Goal: Information Seeking & Learning: Learn about a topic

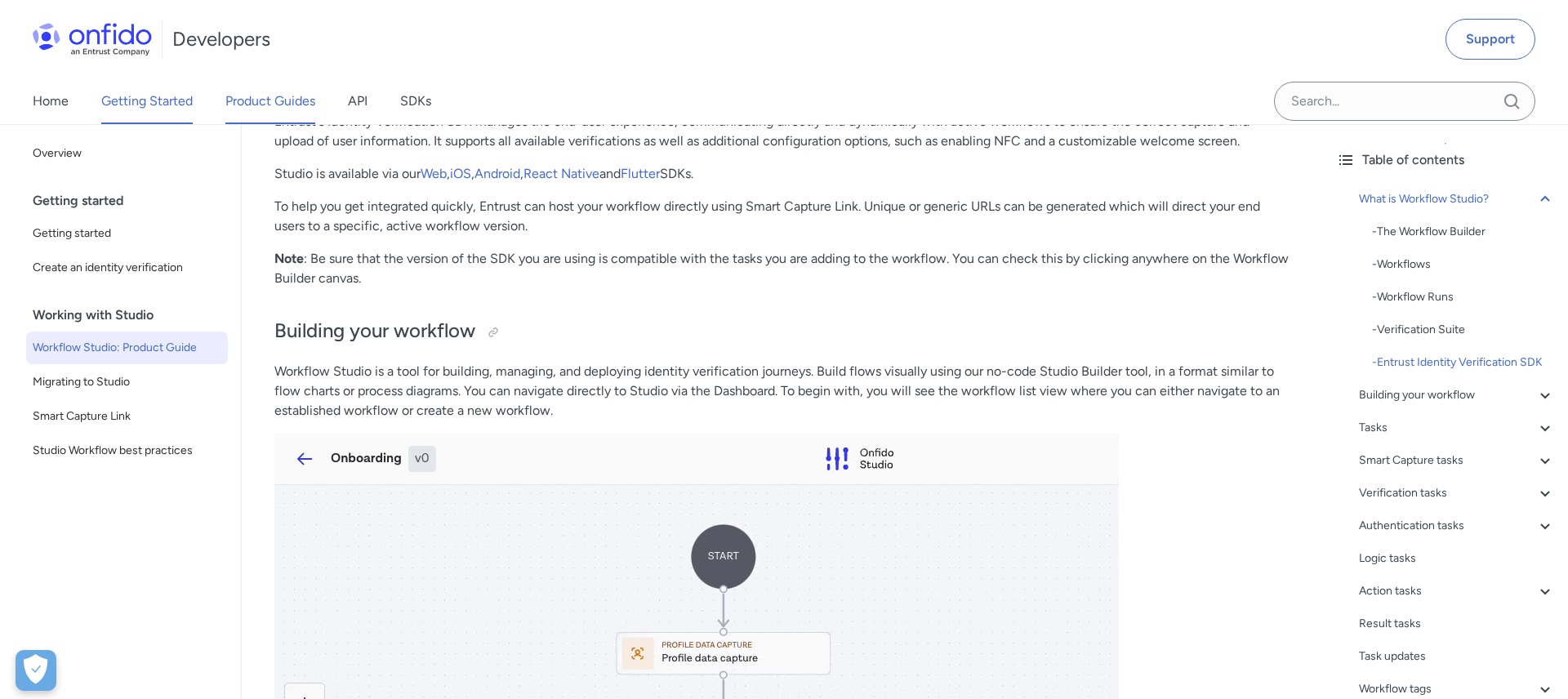
click at [297, 106] on link "Product Guides" at bounding box center [271, 101] width 90 height 46
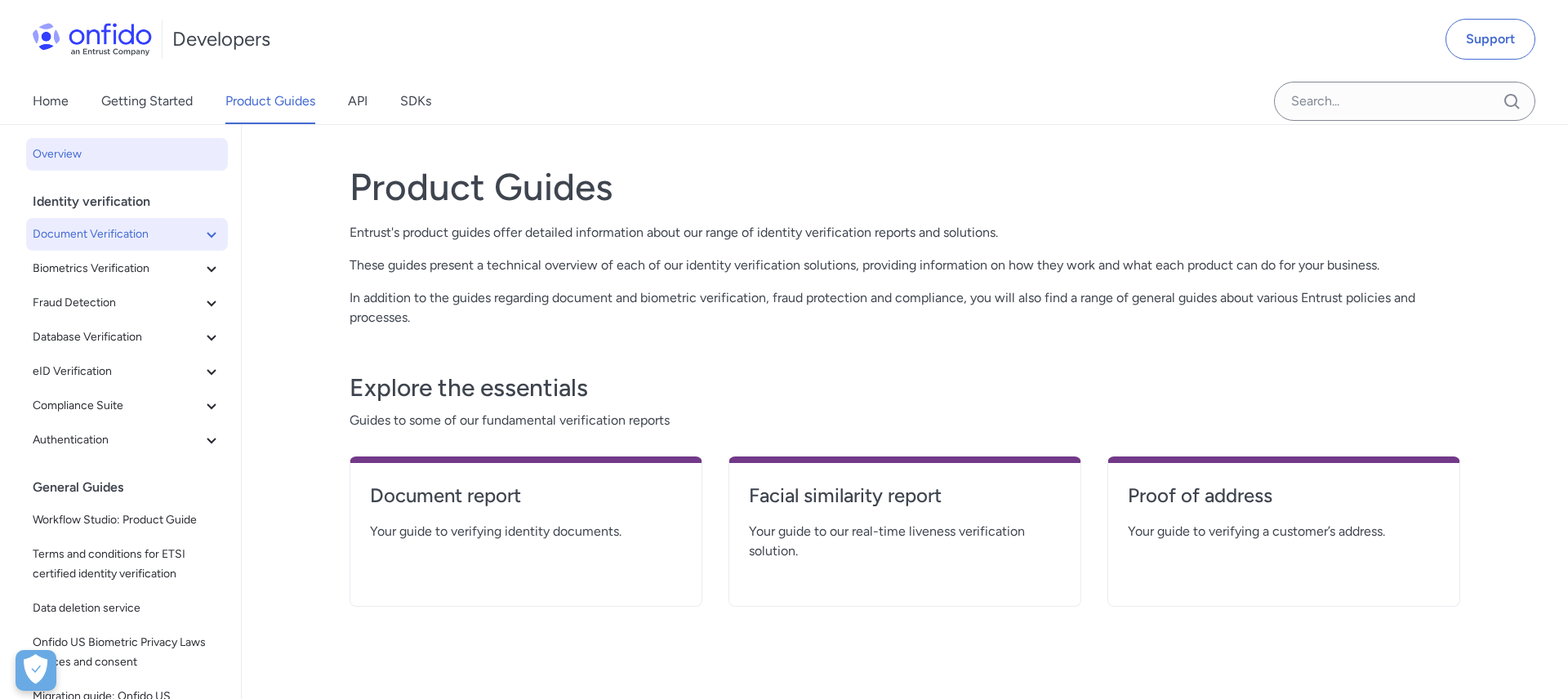
click at [207, 233] on icon at bounding box center [211, 234] width 9 height 6
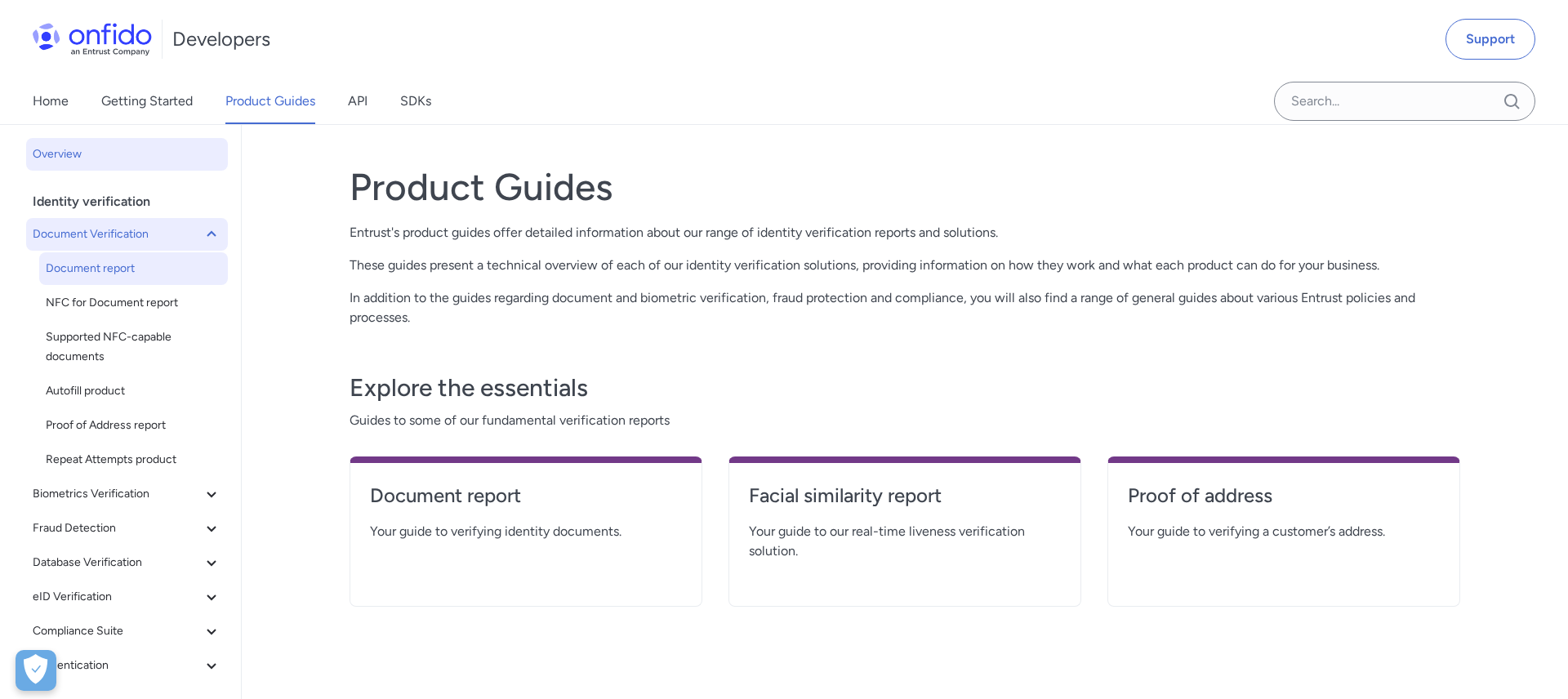
click at [108, 263] on span "Document report" at bounding box center [134, 268] width 175 height 20
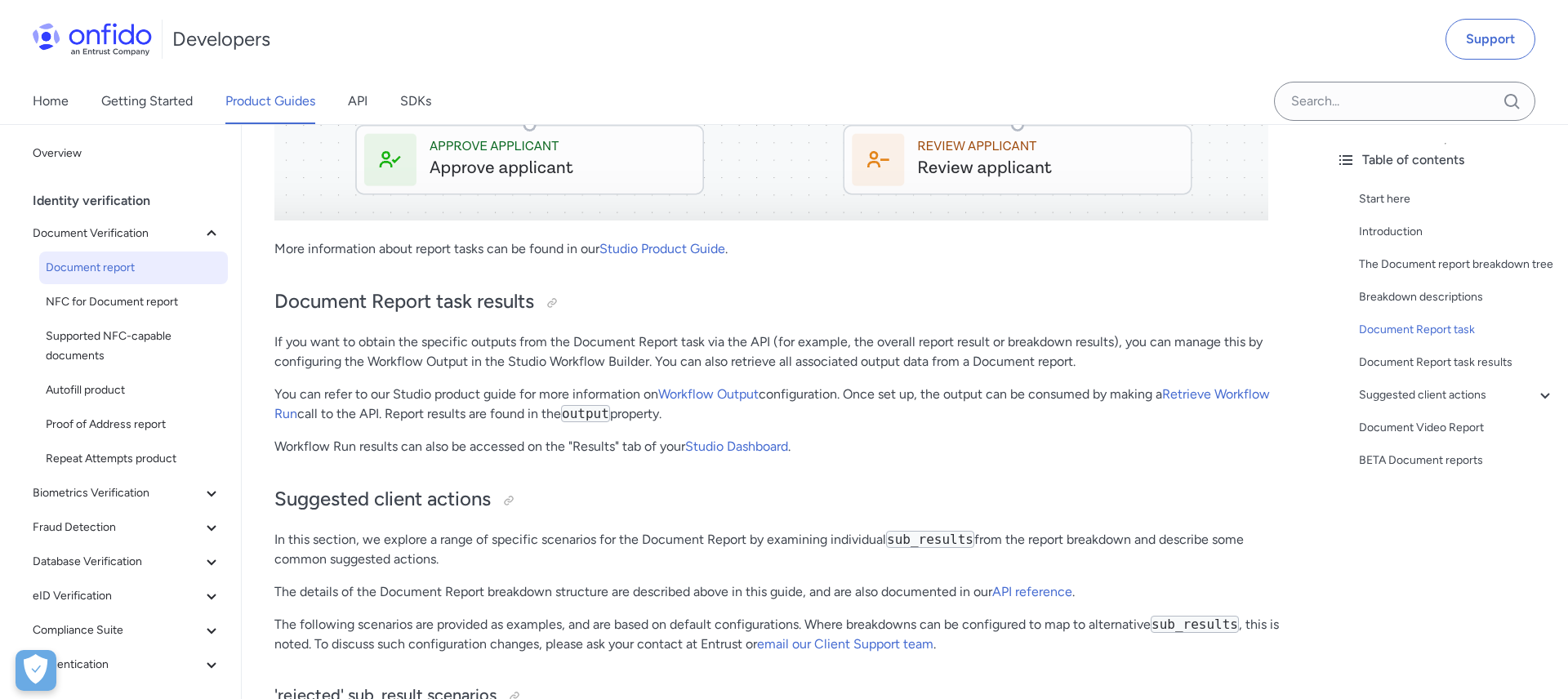
scroll to position [8393, 0]
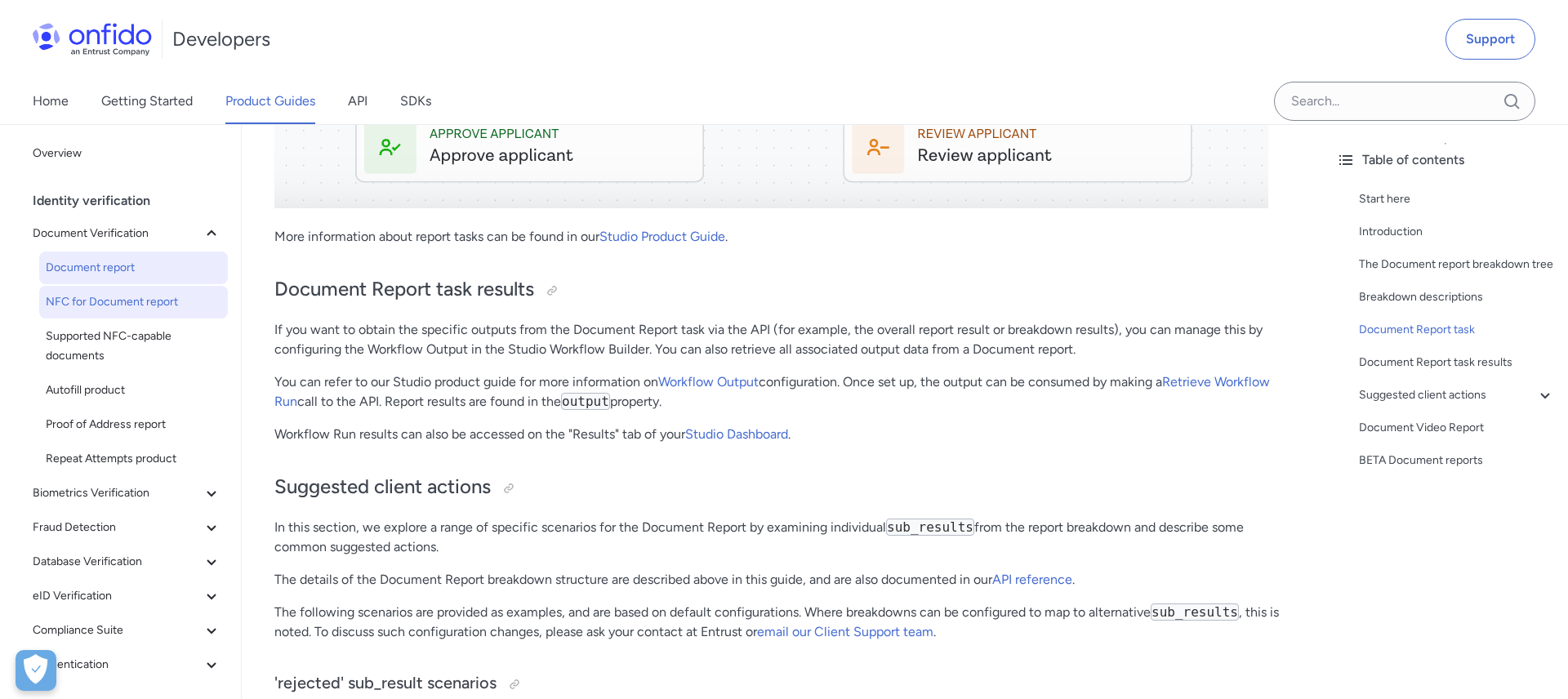
click at [167, 300] on span "NFC for Document report" at bounding box center [134, 302] width 175 height 20
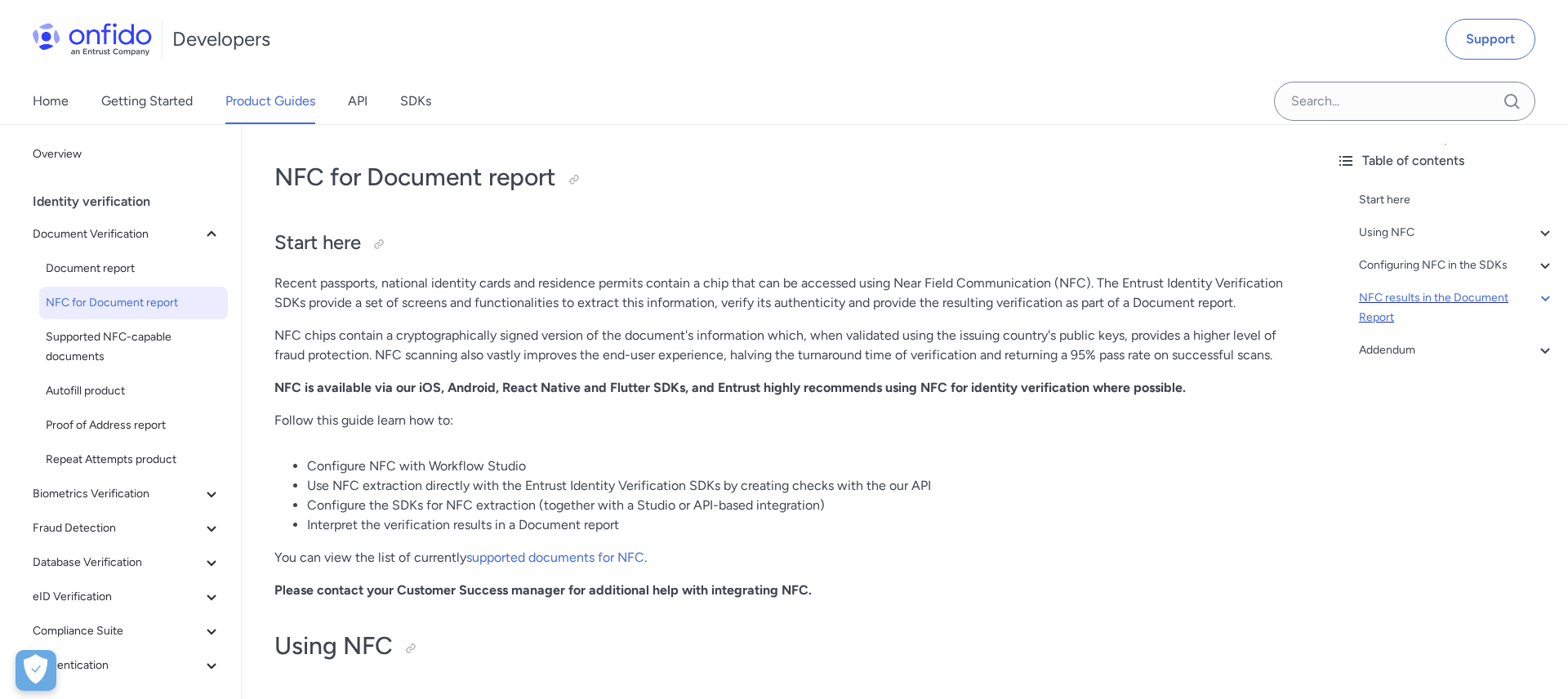
click at [1401, 297] on div "NFC results in the Document Report" at bounding box center [1457, 307] width 196 height 39
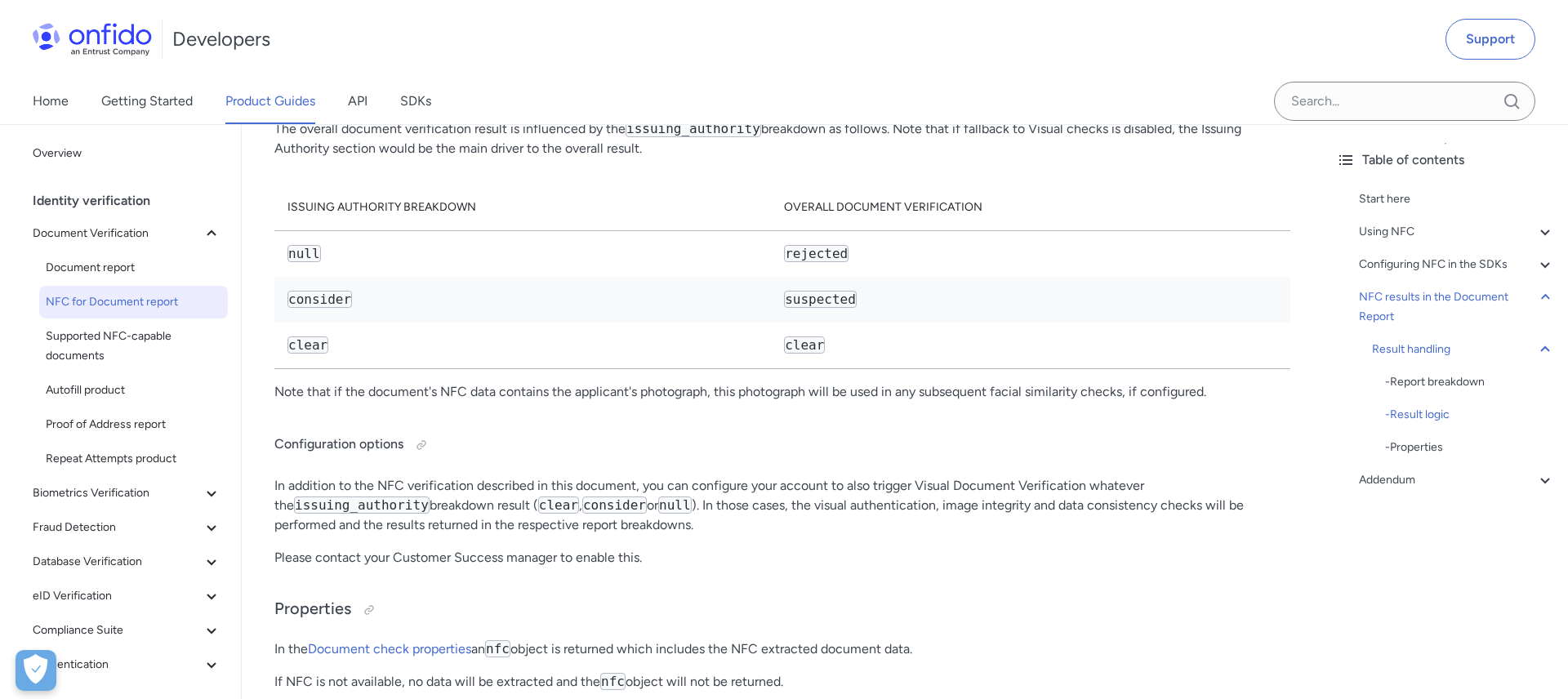
scroll to position [8130, 0]
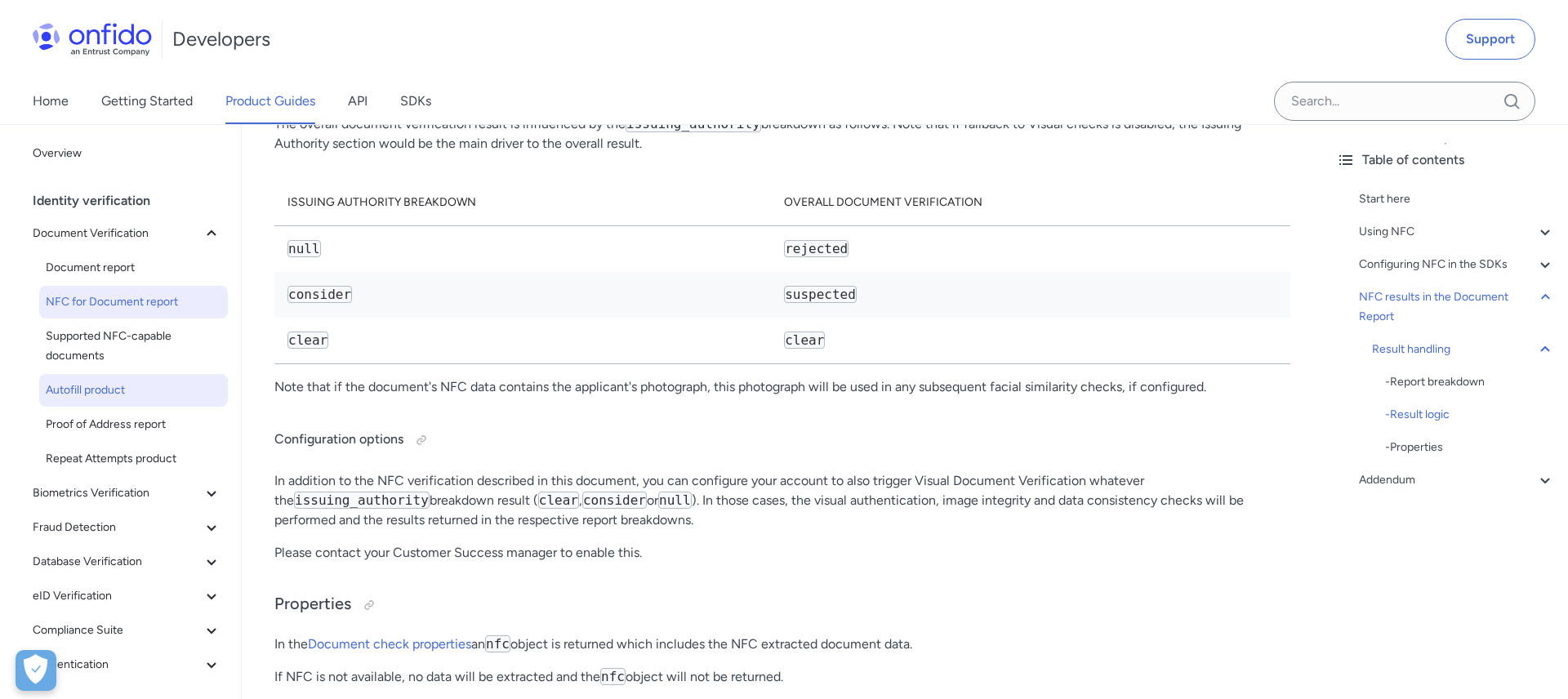
click at [99, 390] on span "Autofill product" at bounding box center [134, 390] width 175 height 20
click at [107, 394] on span "Autofill product" at bounding box center [134, 390] width 175 height 20
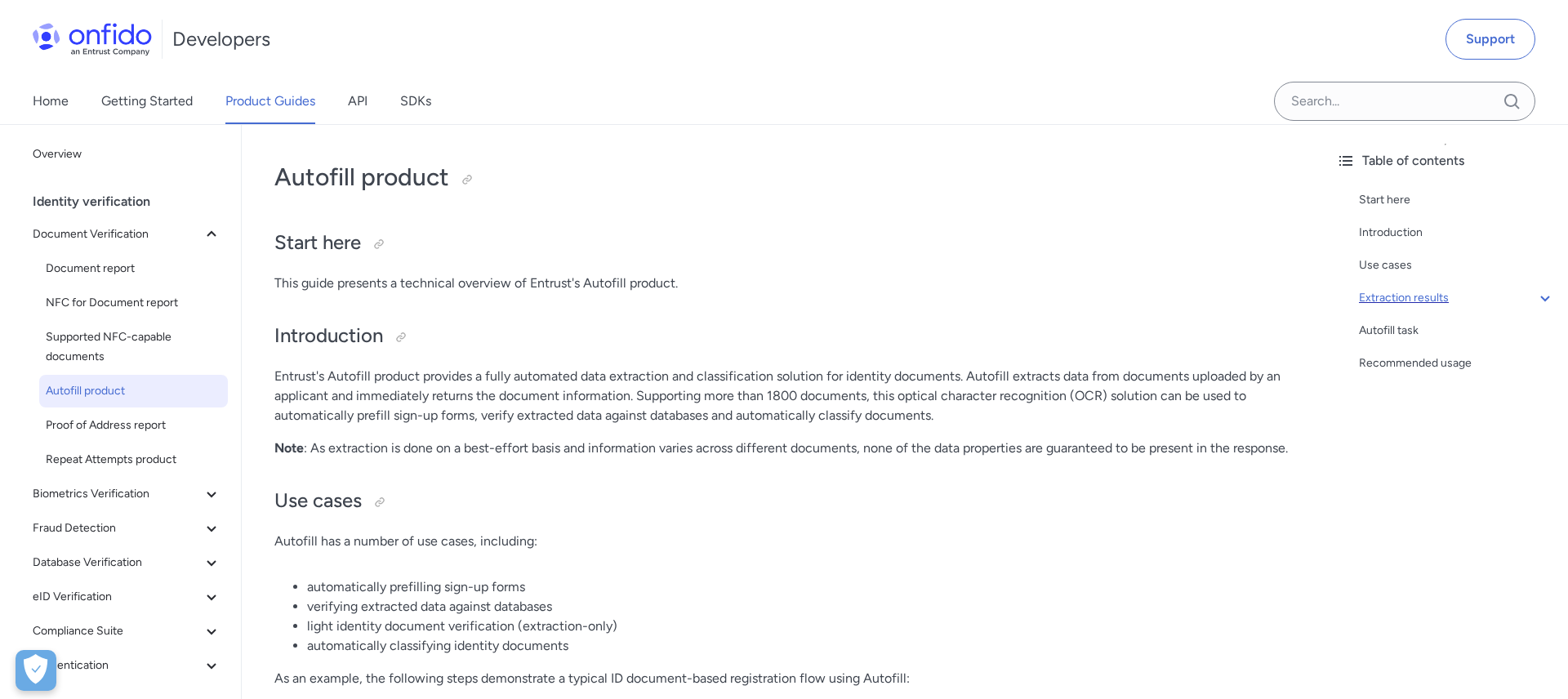
click at [1393, 297] on div "Extraction results" at bounding box center [1457, 297] width 196 height 20
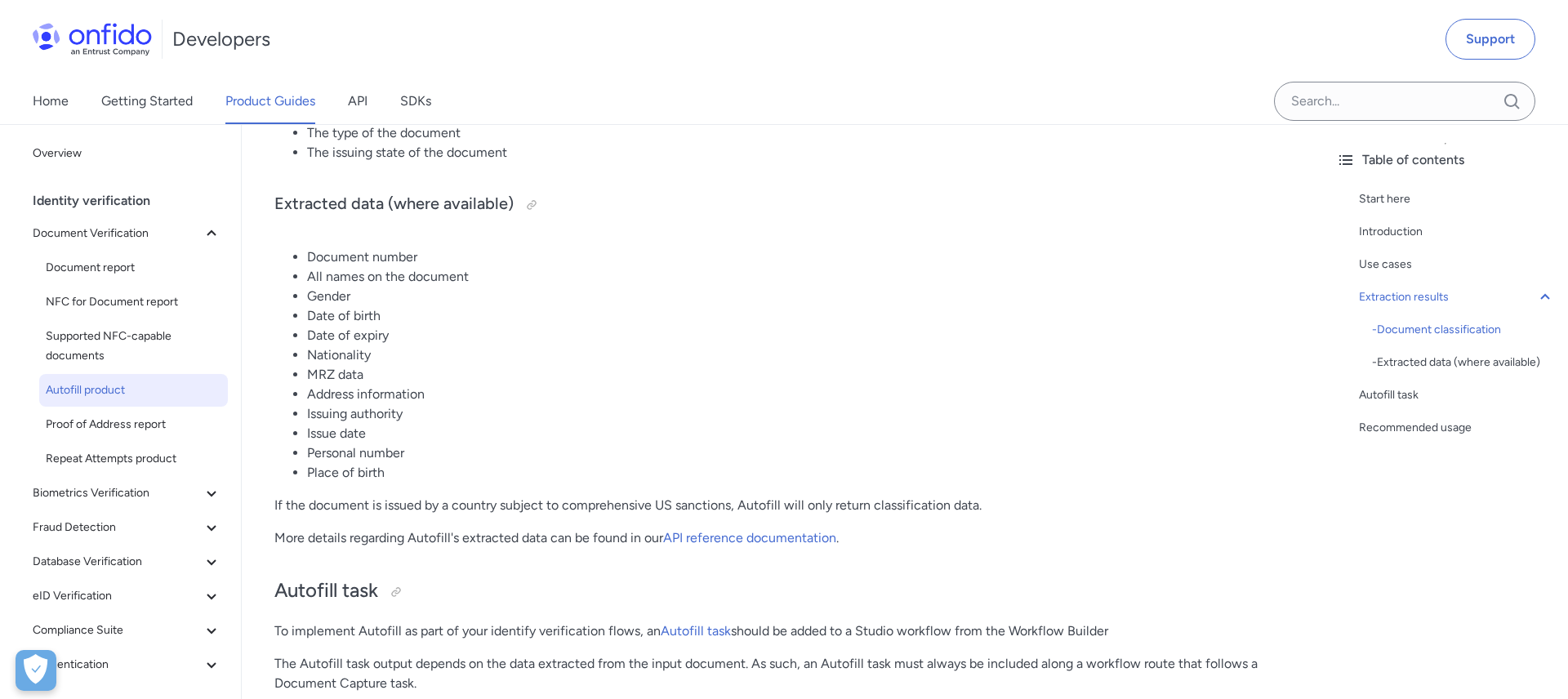
scroll to position [1370, 0]
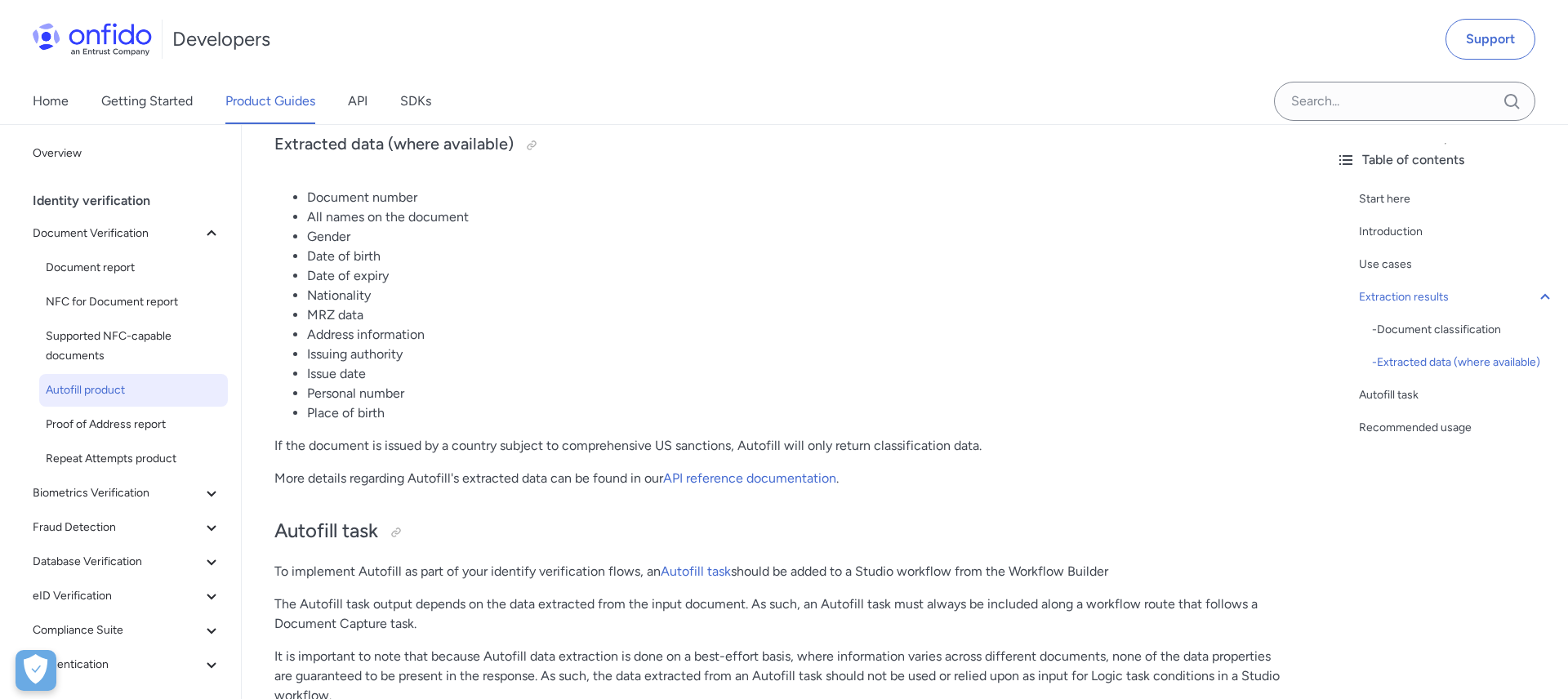
click at [686, 535] on div "Autofill product Start here This guide presents a technical overview of Entrust…" at bounding box center [782, 389] width 1016 height 3229
click at [741, 486] on link "API reference documentation" at bounding box center [750, 478] width 174 height 16
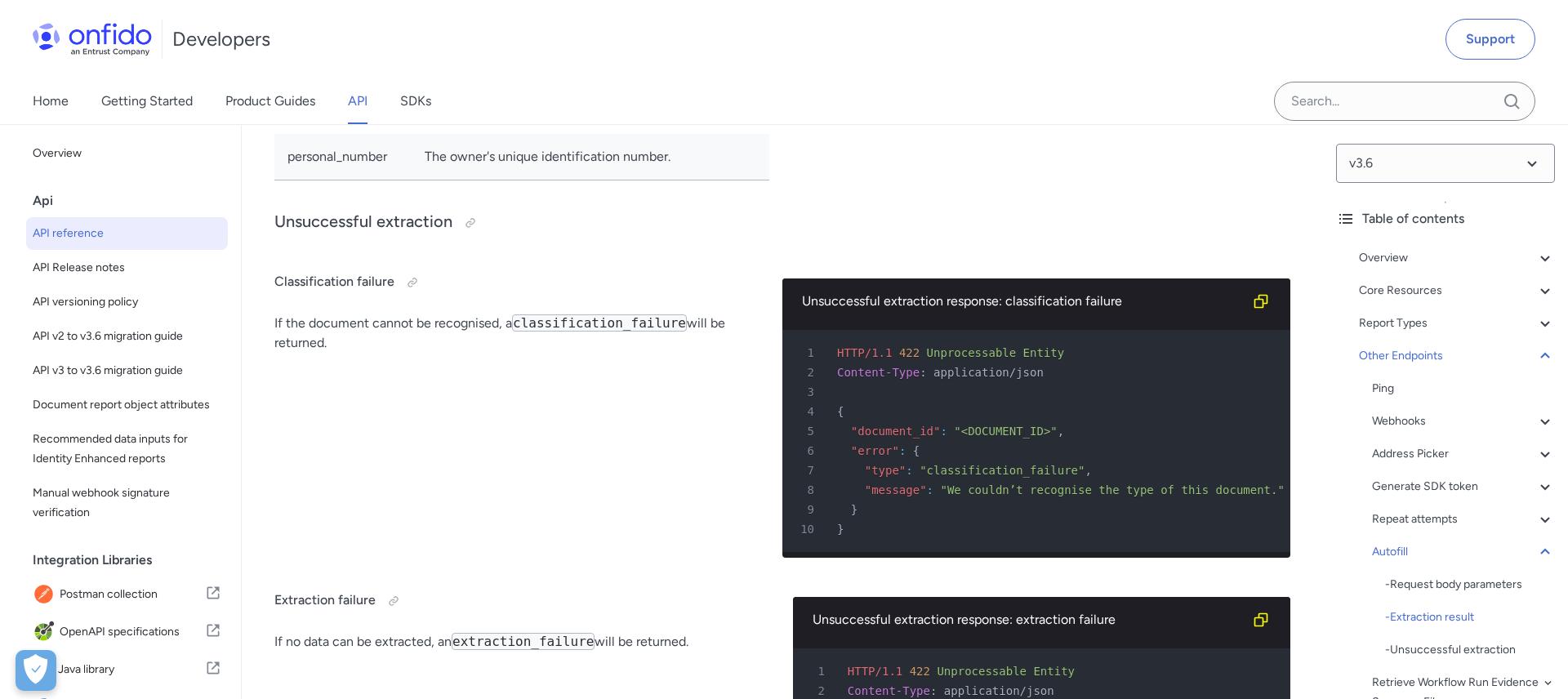
scroll to position [141796, 0]
click at [442, 65] on div "Developers Support" at bounding box center [784, 39] width 1568 height 78
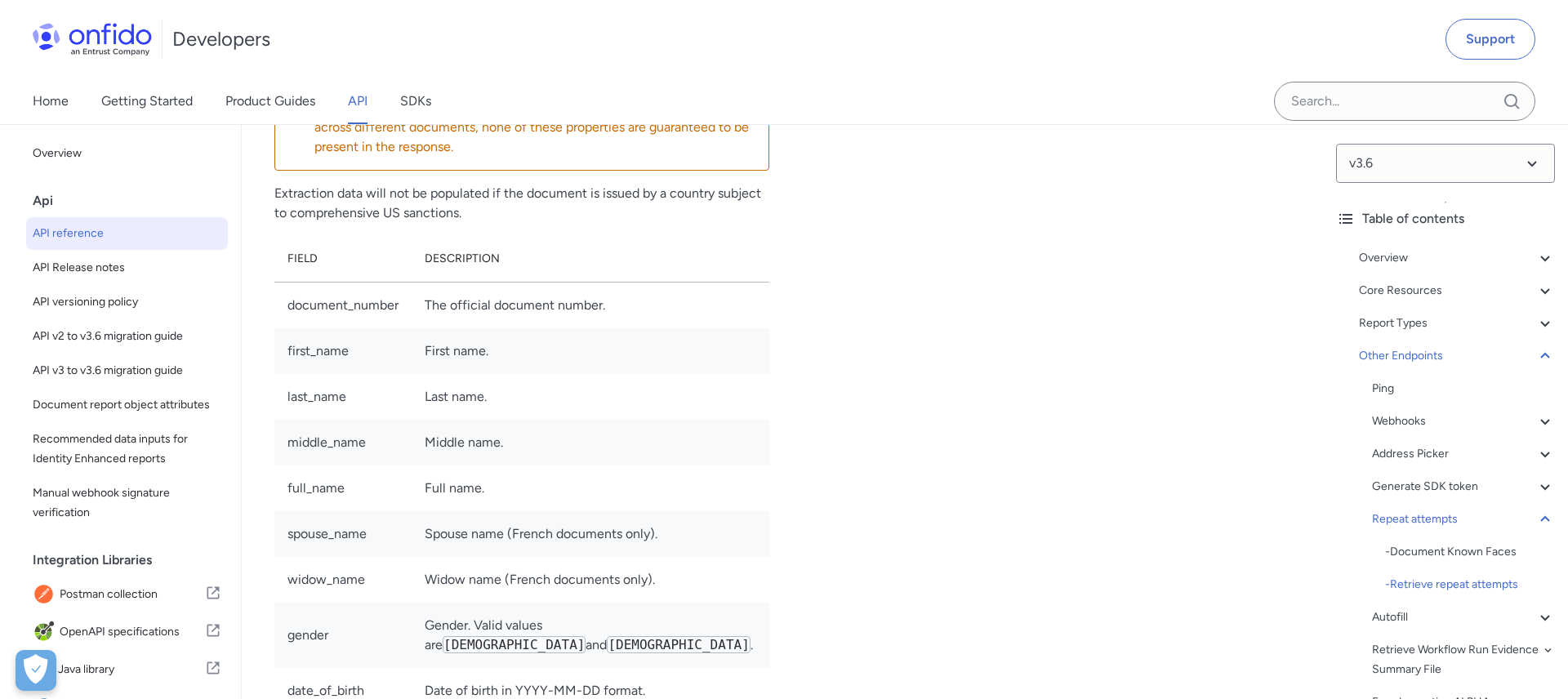
scroll to position [140131, 0]
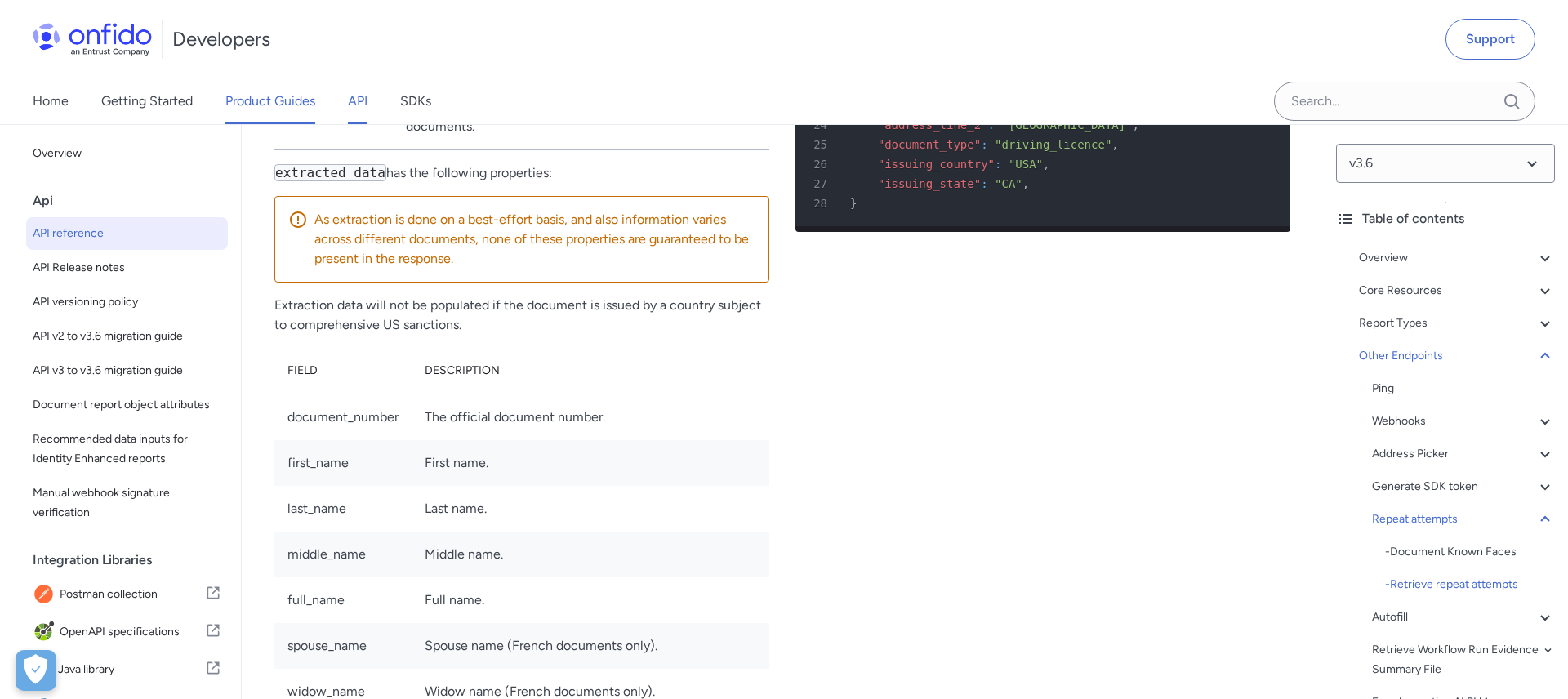
click at [246, 101] on link "Product Guides" at bounding box center [271, 101] width 90 height 46
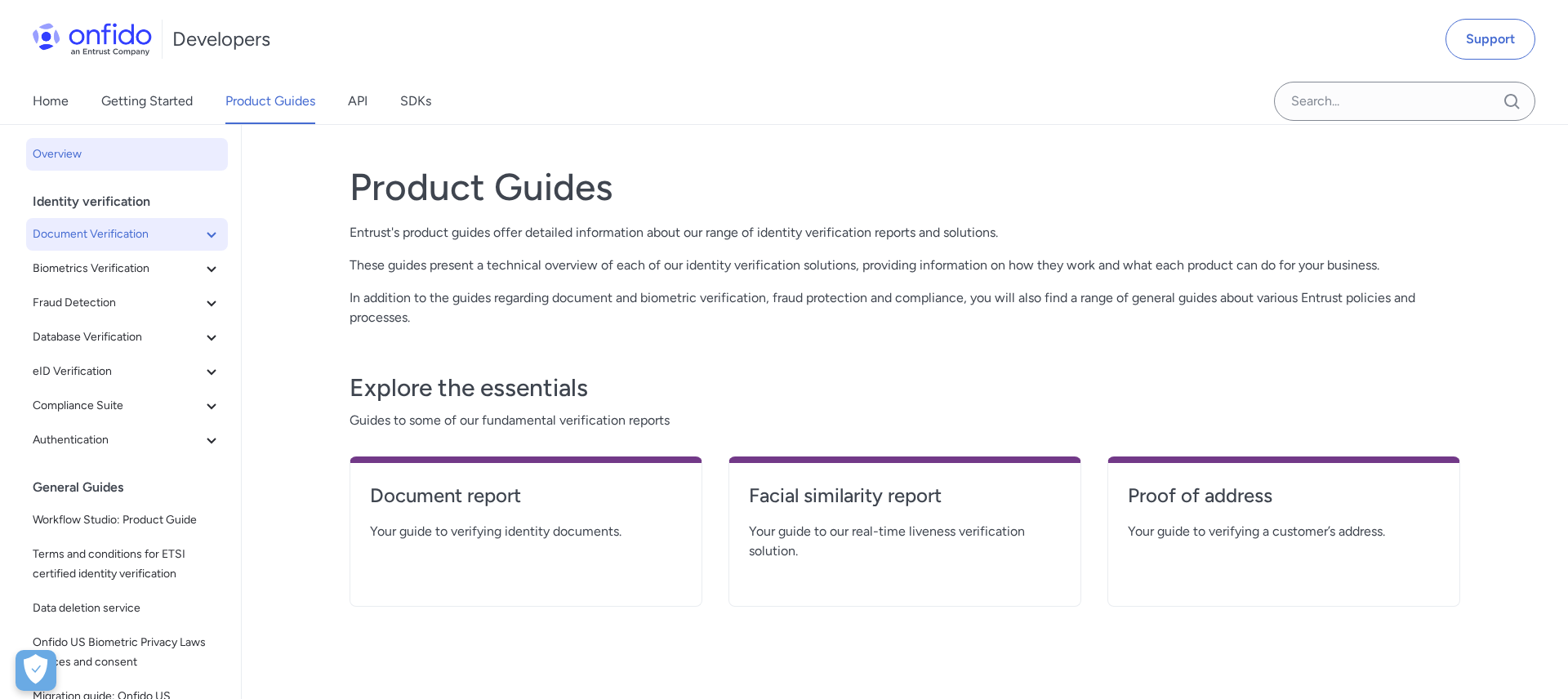
click at [205, 238] on icon at bounding box center [211, 234] width 20 height 20
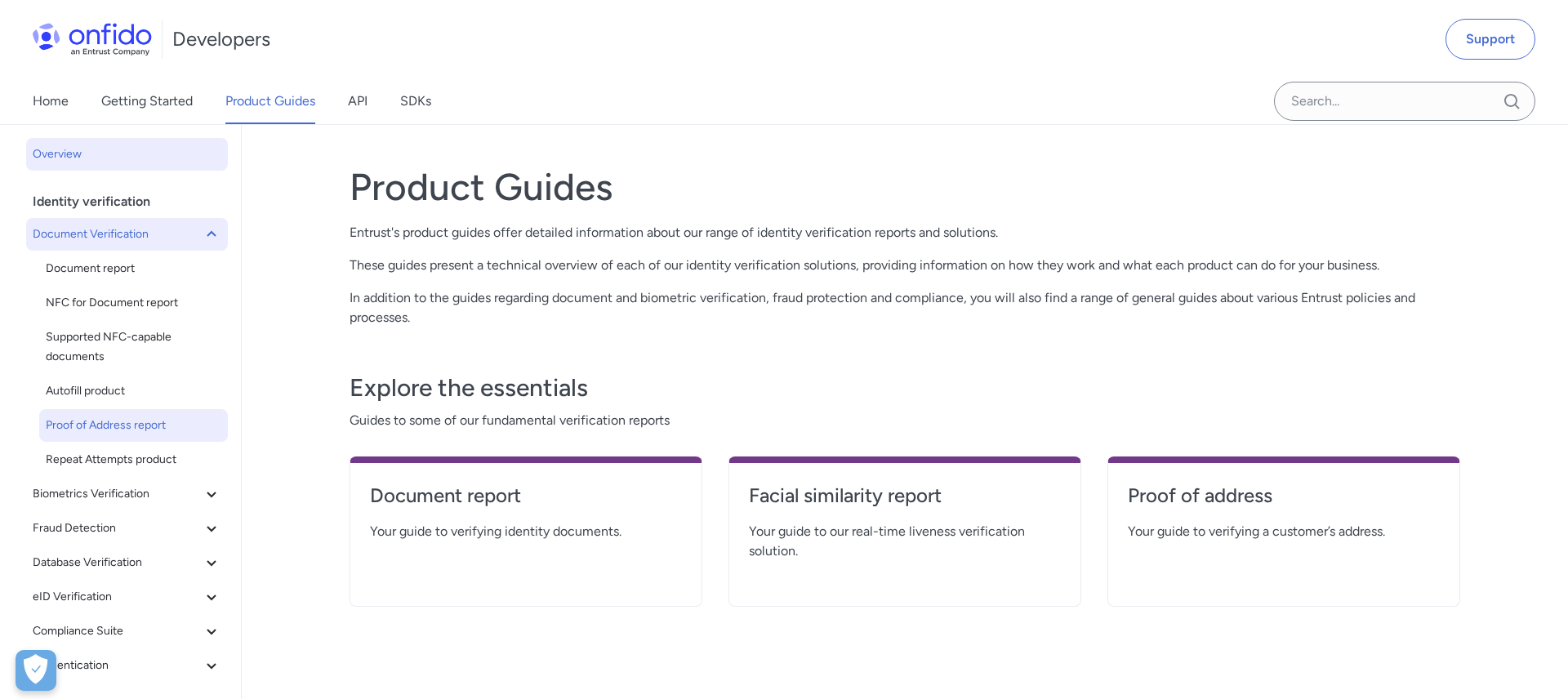
click at [90, 422] on span "Proof of Address report" at bounding box center [134, 425] width 175 height 20
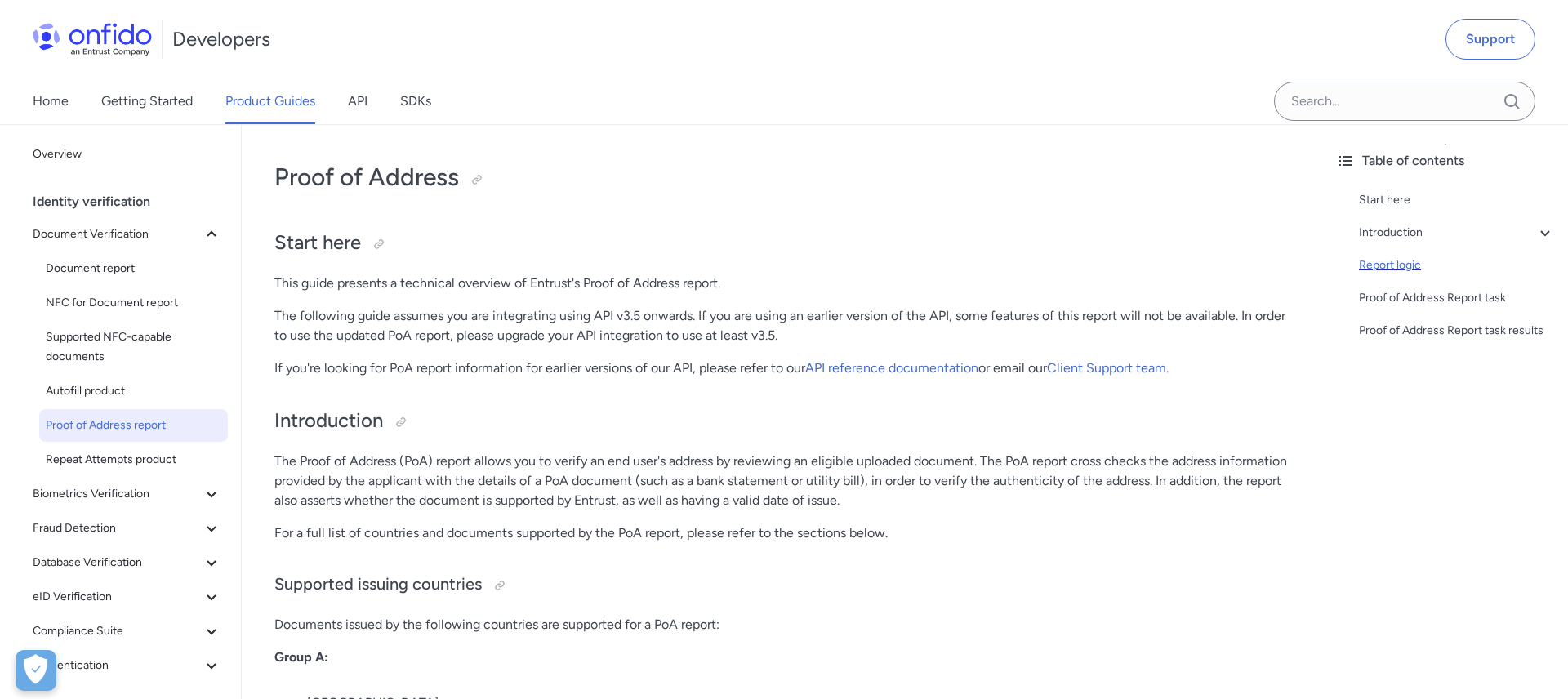
click at [1379, 270] on div "Report logic" at bounding box center [1457, 265] width 196 height 20
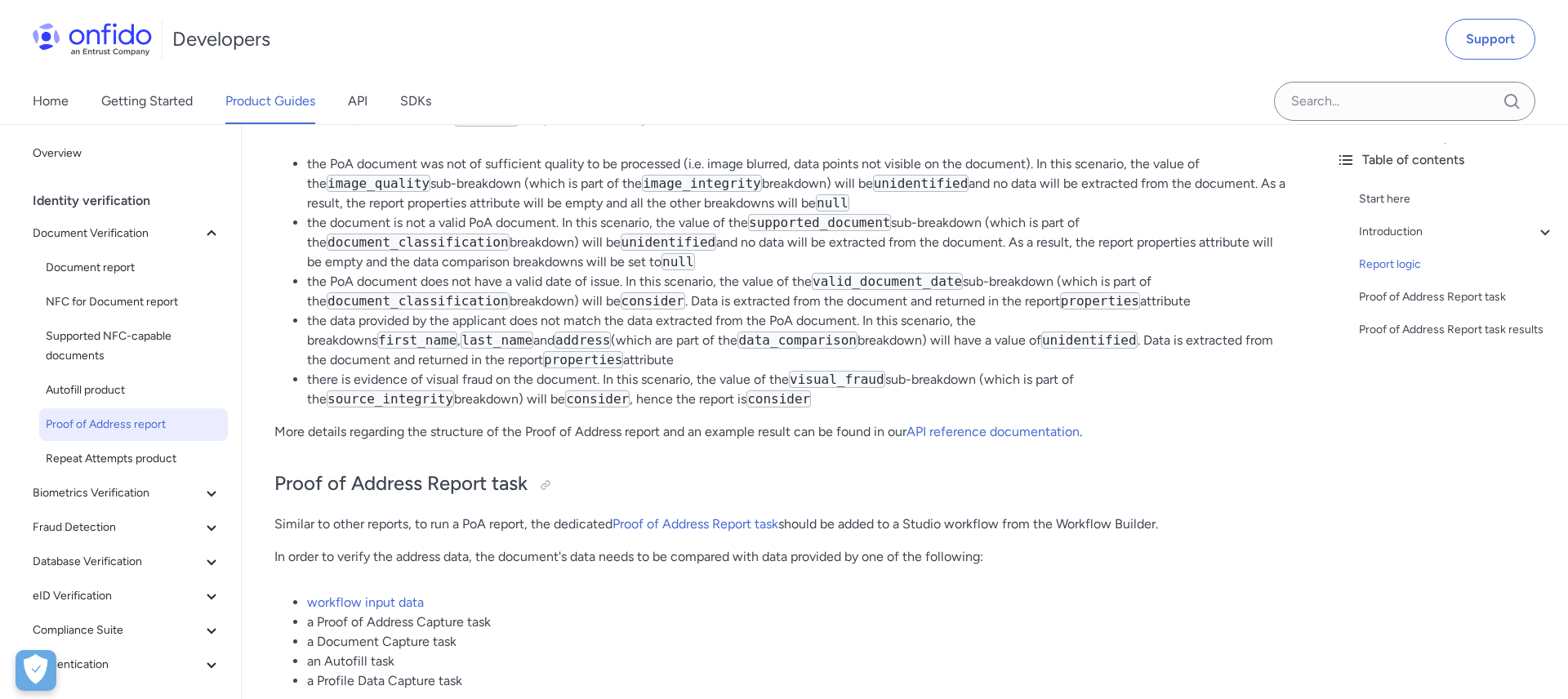
scroll to position [3029, 0]
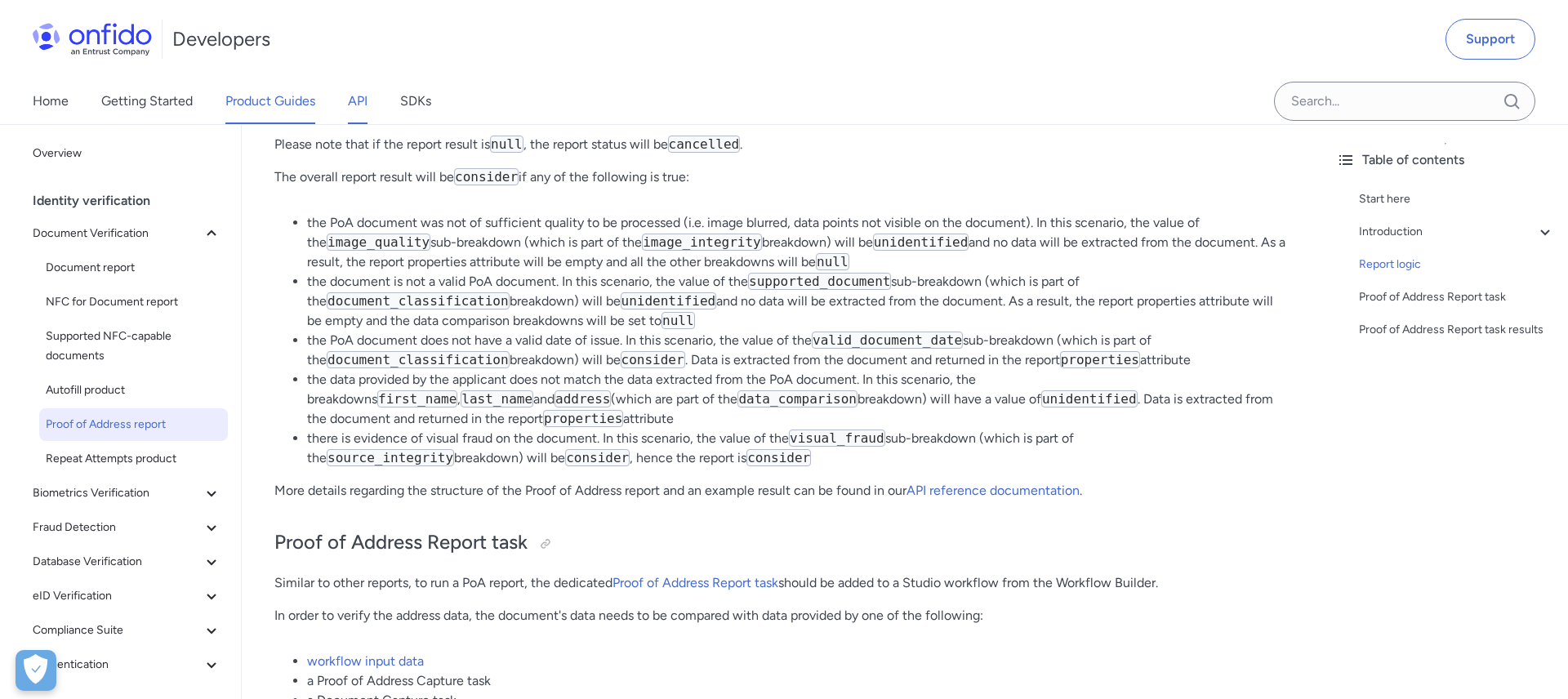
click at [365, 107] on link "API" at bounding box center [358, 101] width 20 height 46
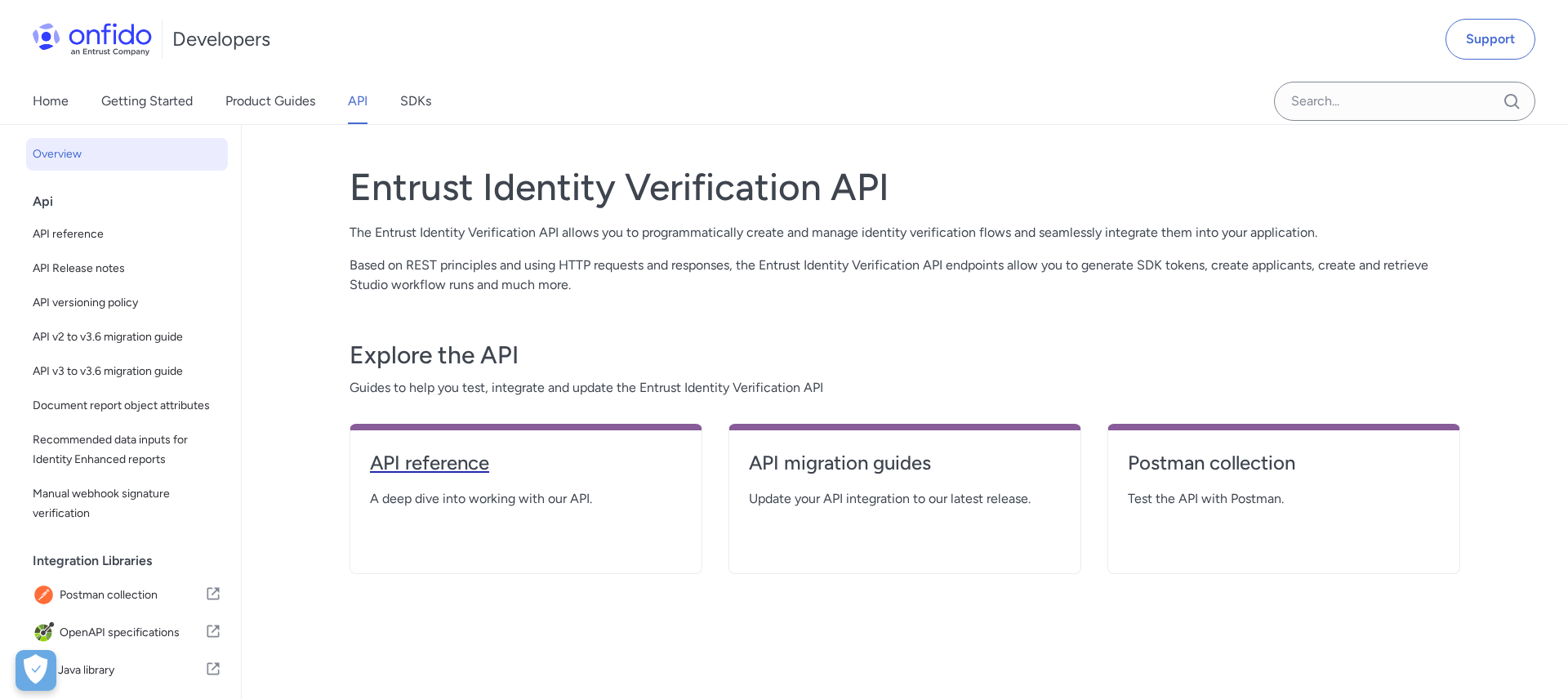
click at [415, 467] on h4 "API reference" at bounding box center [525, 463] width 312 height 26
select select "http"
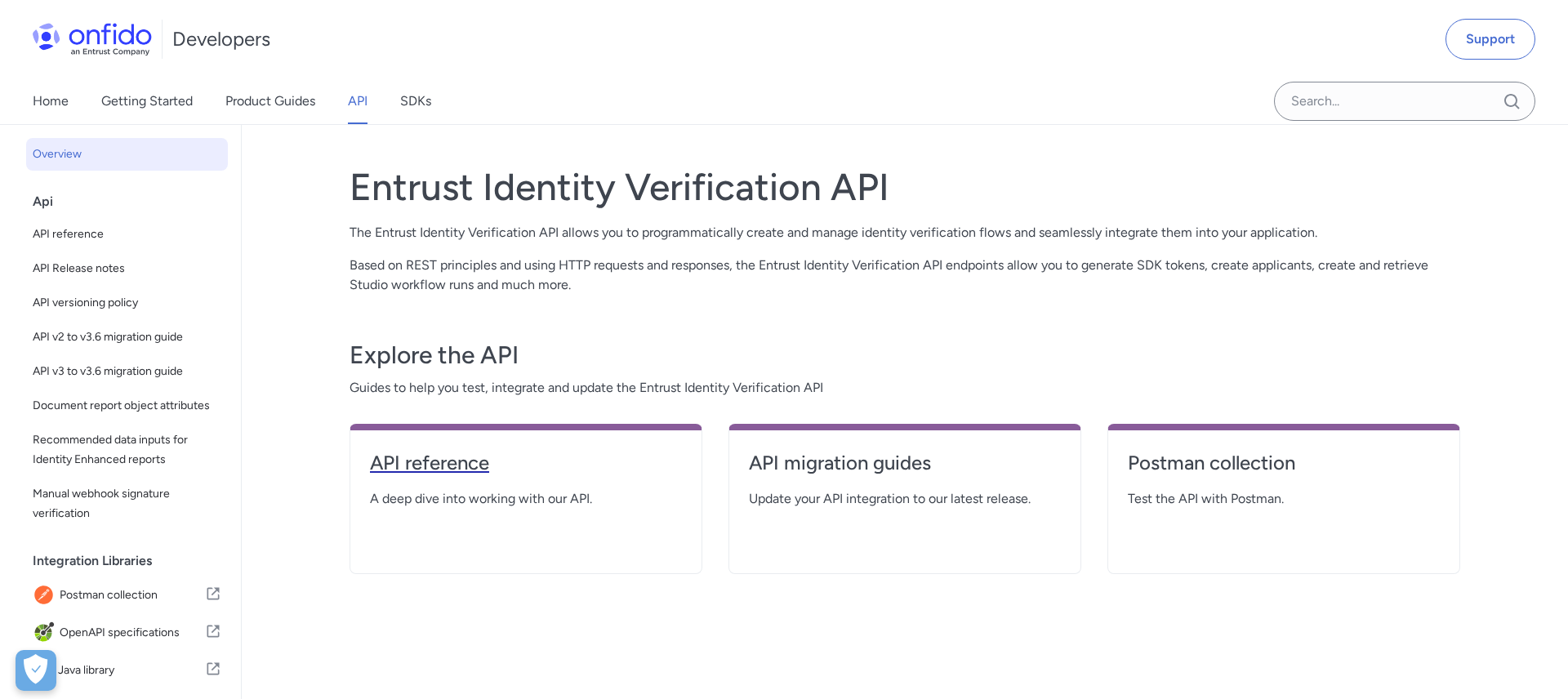
select select "http"
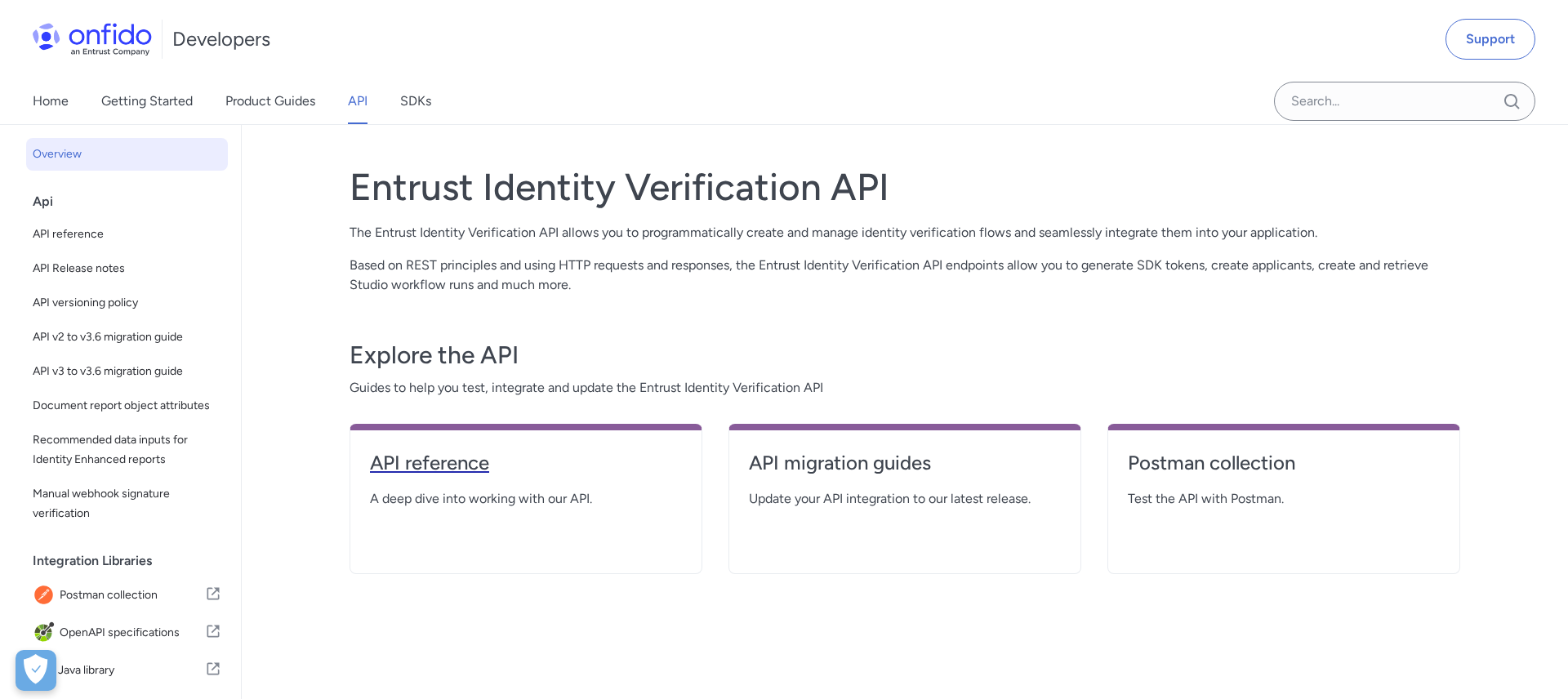
select select "http"
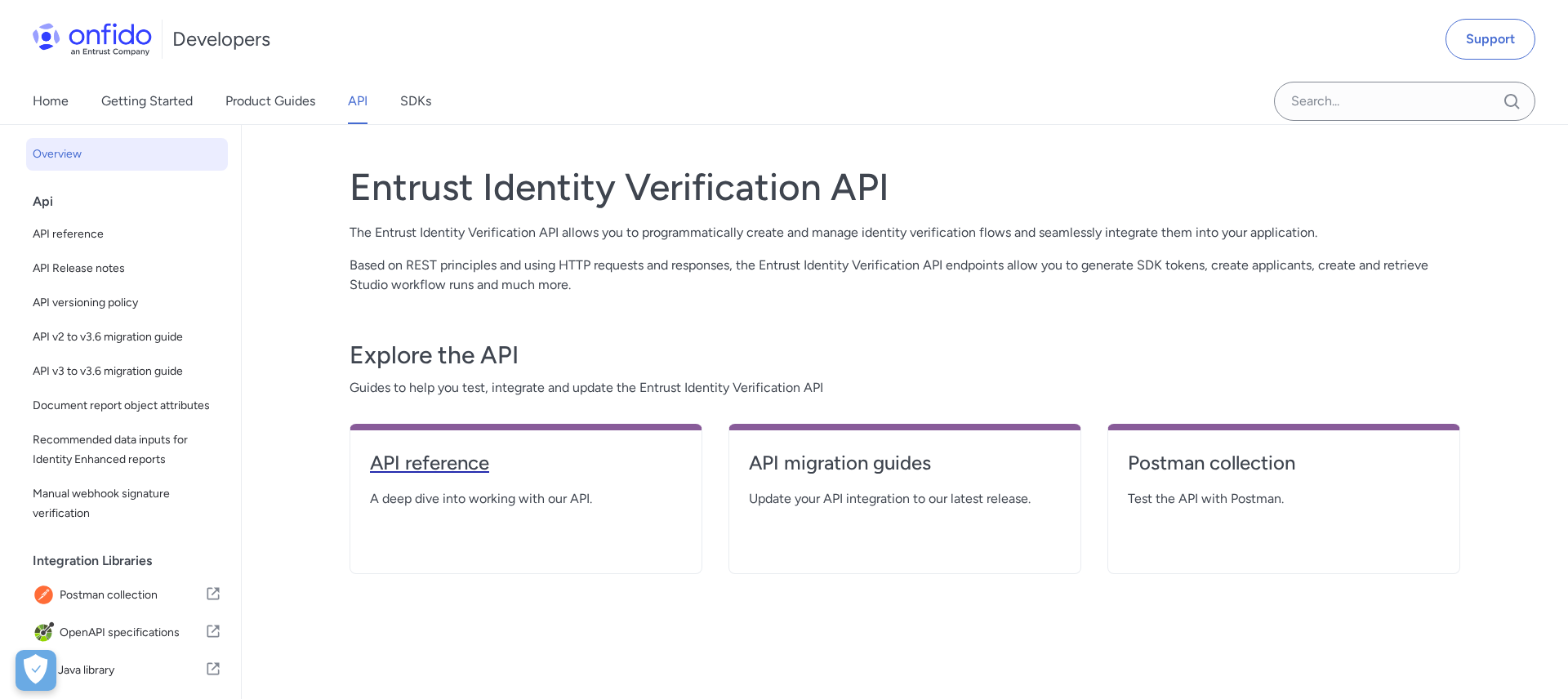
select select "http"
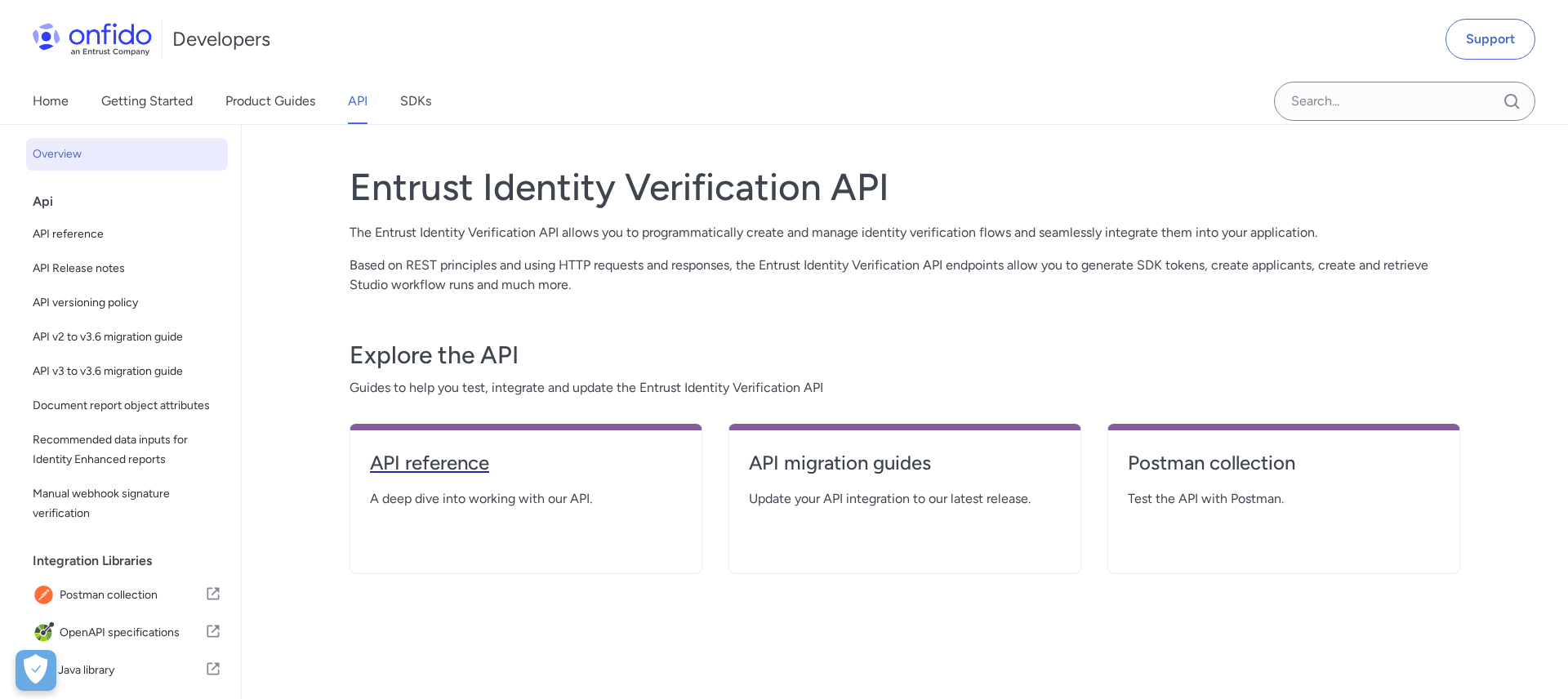
select select "http"
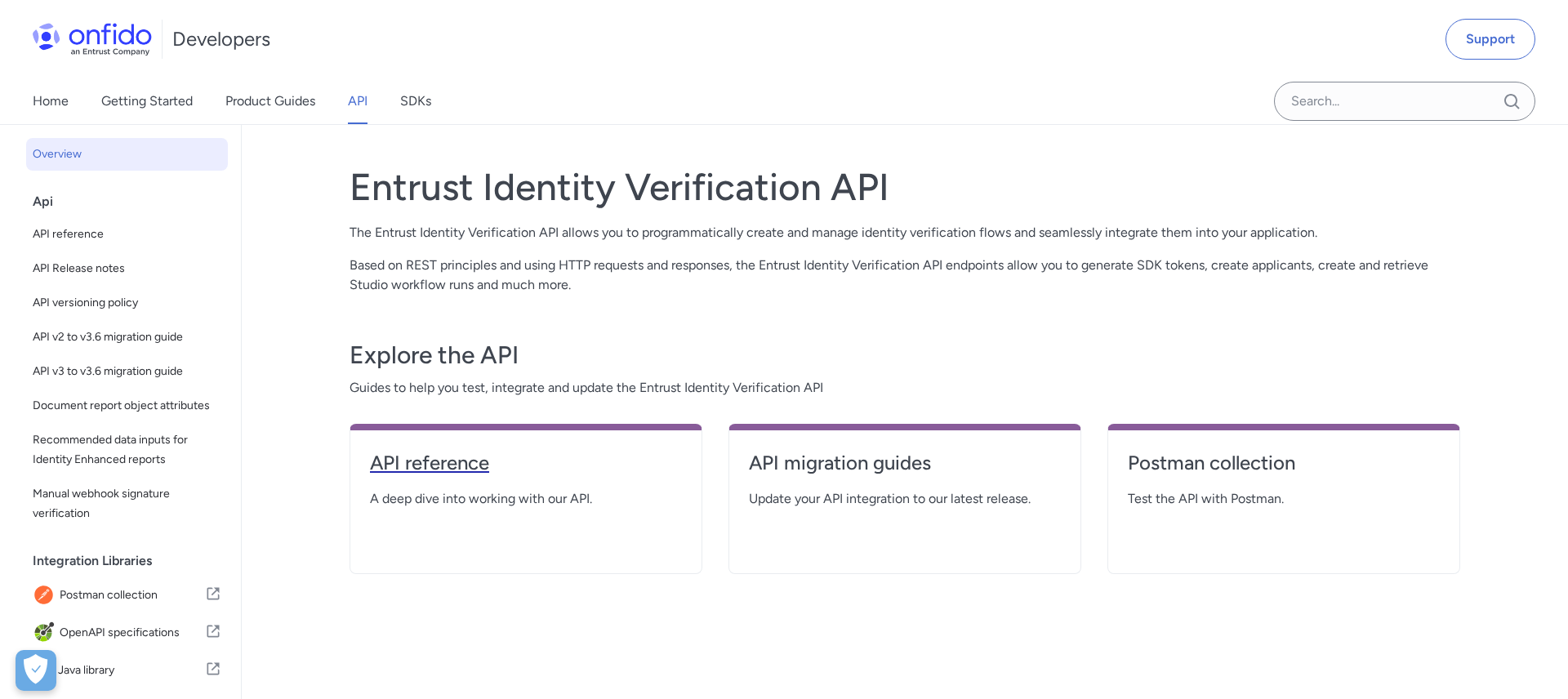
select select "http"
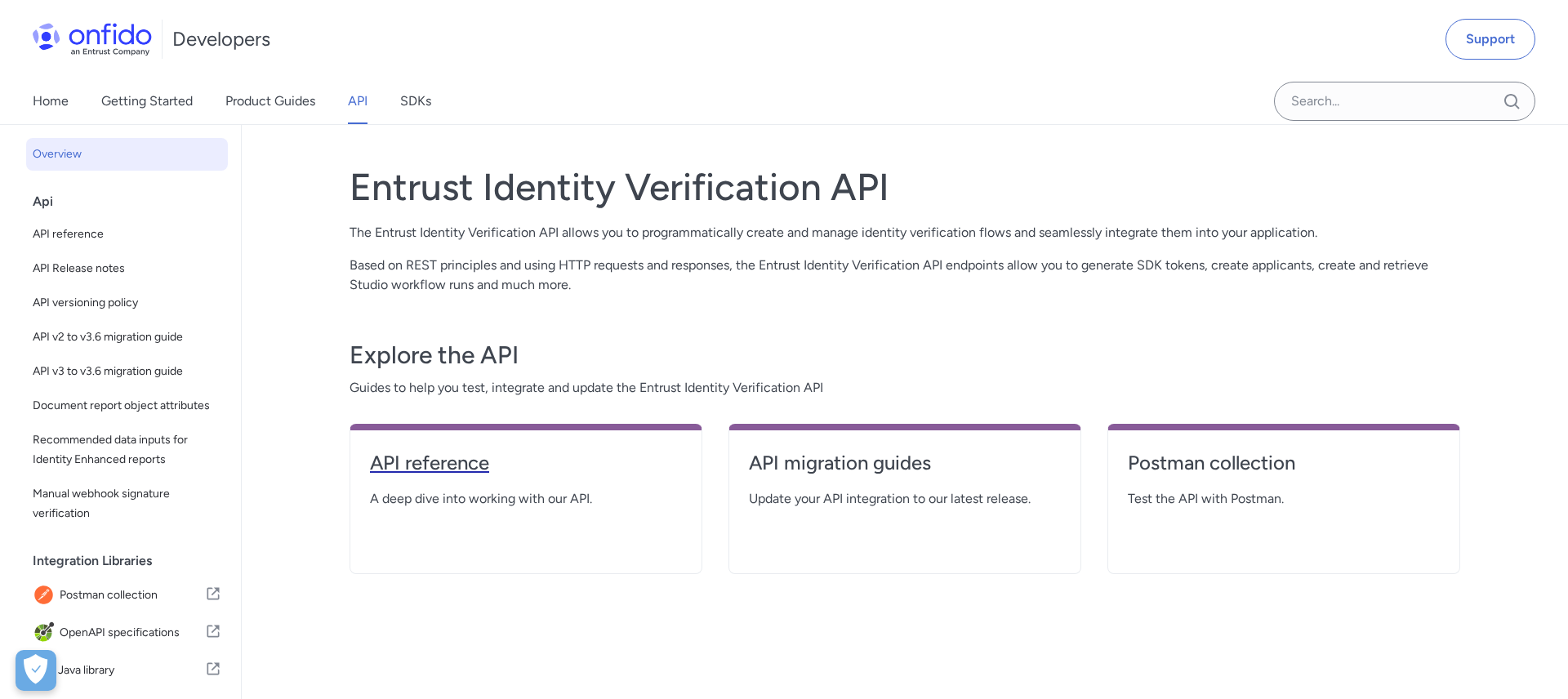
select select "http"
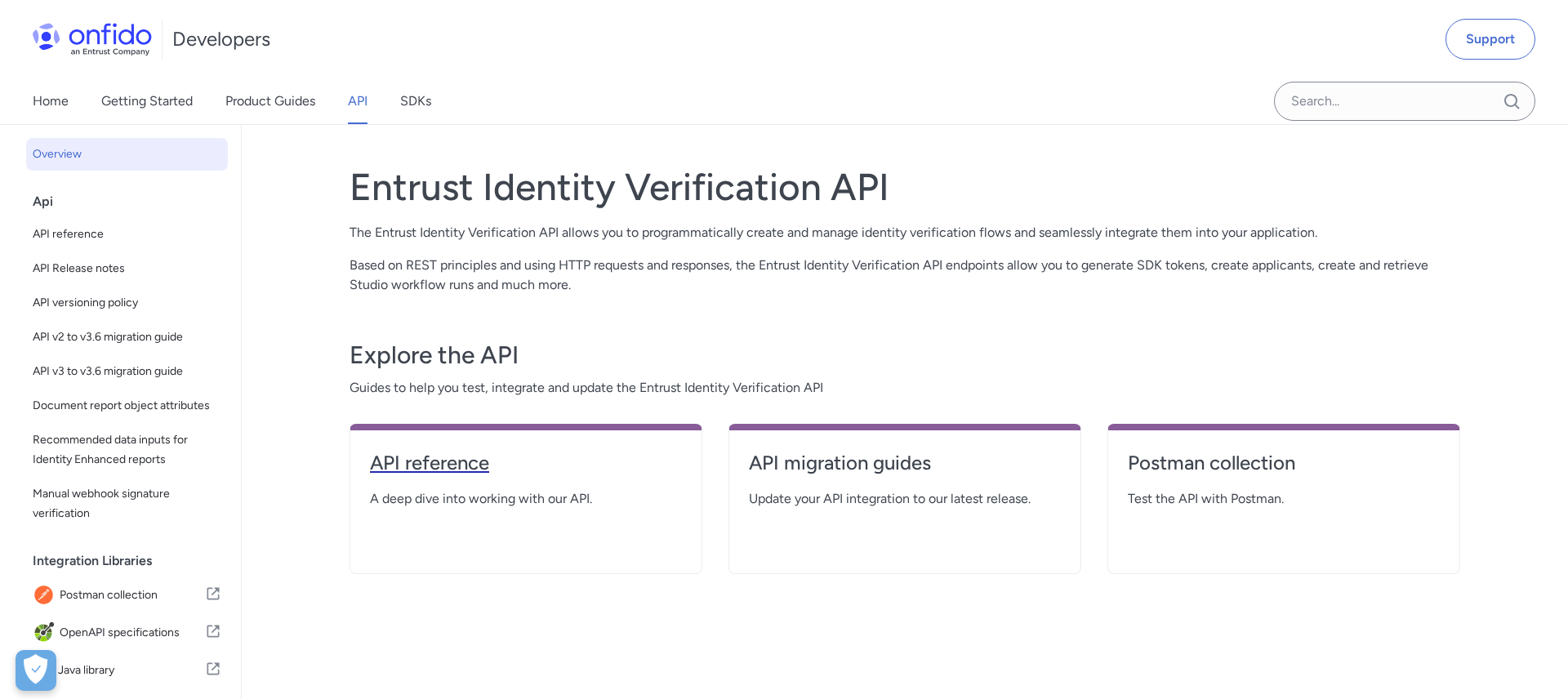
select select "http"
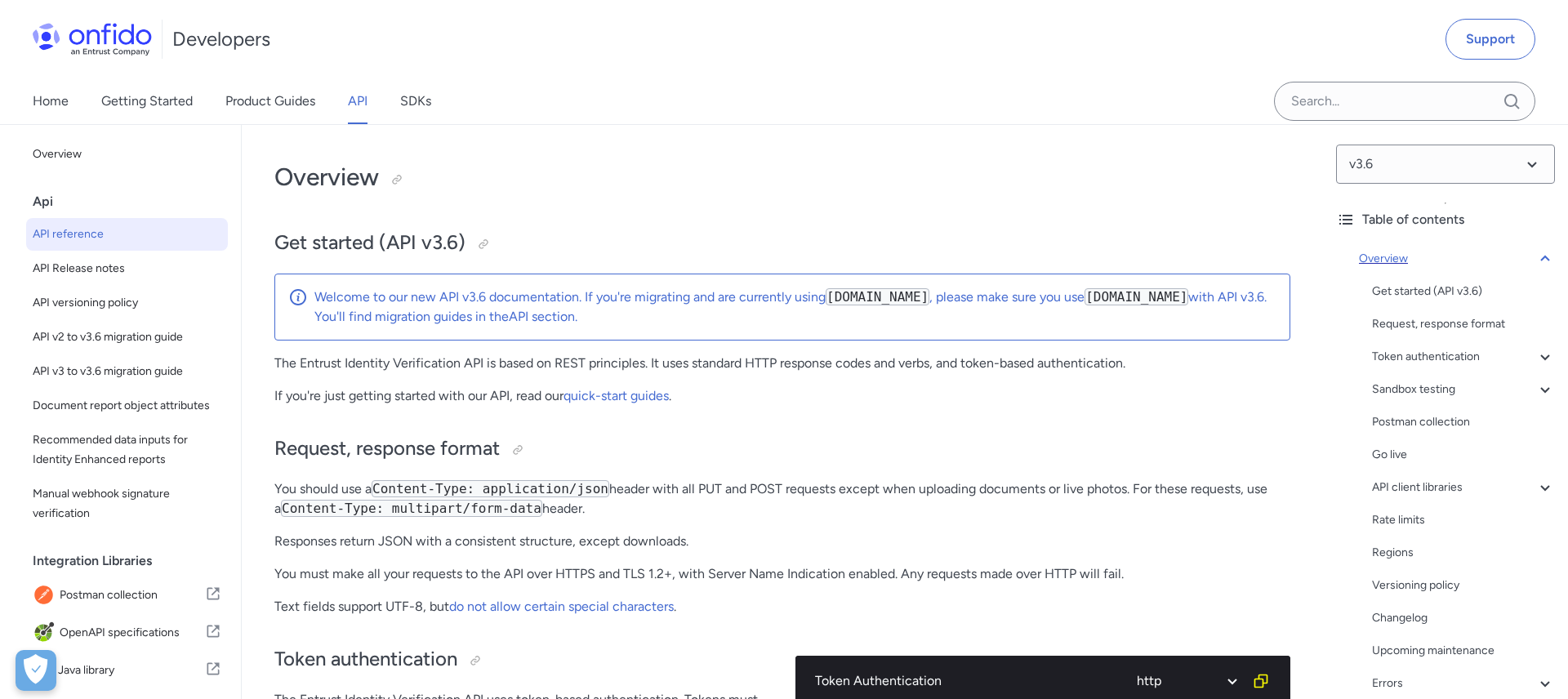
click at [1545, 254] on icon at bounding box center [1545, 258] width 20 height 20
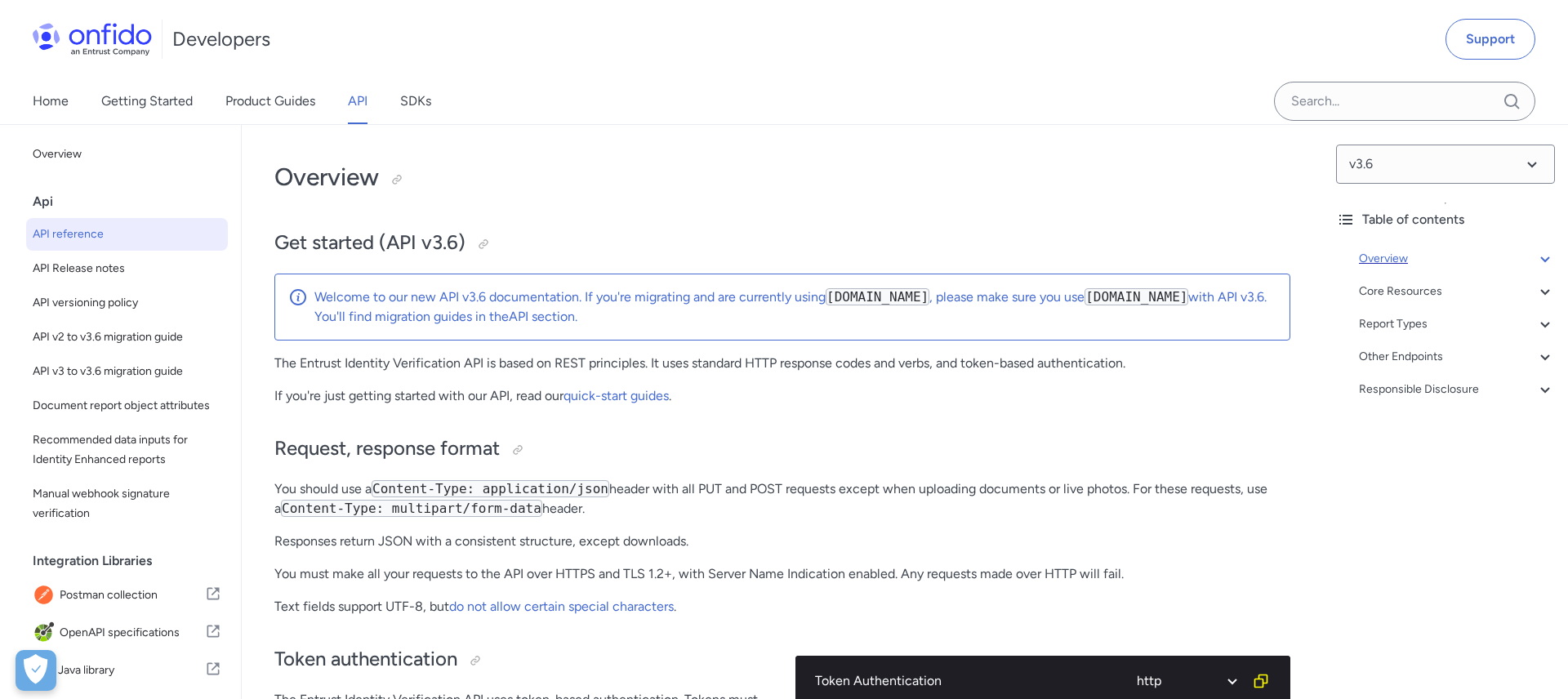
scroll to position [125, 0]
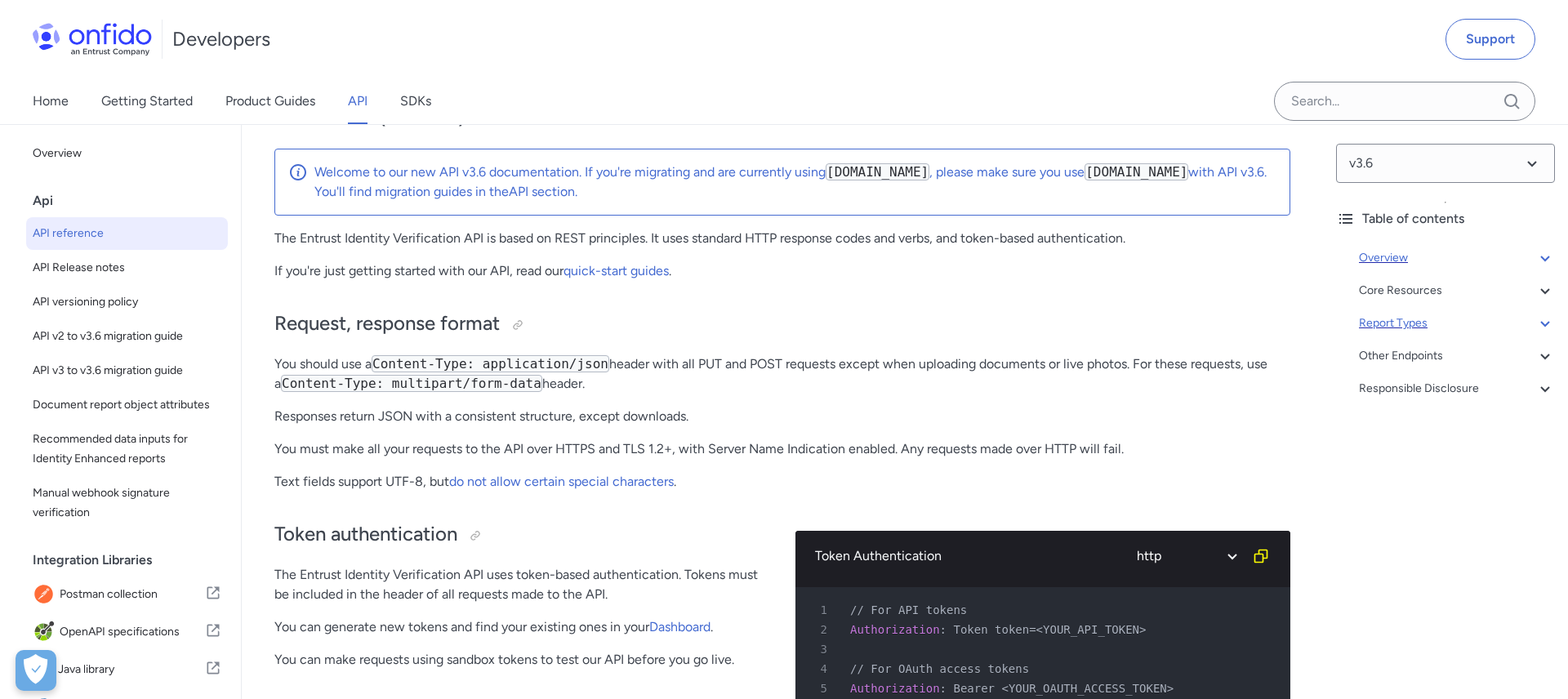
click at [1547, 321] on icon at bounding box center [1545, 323] width 20 height 20
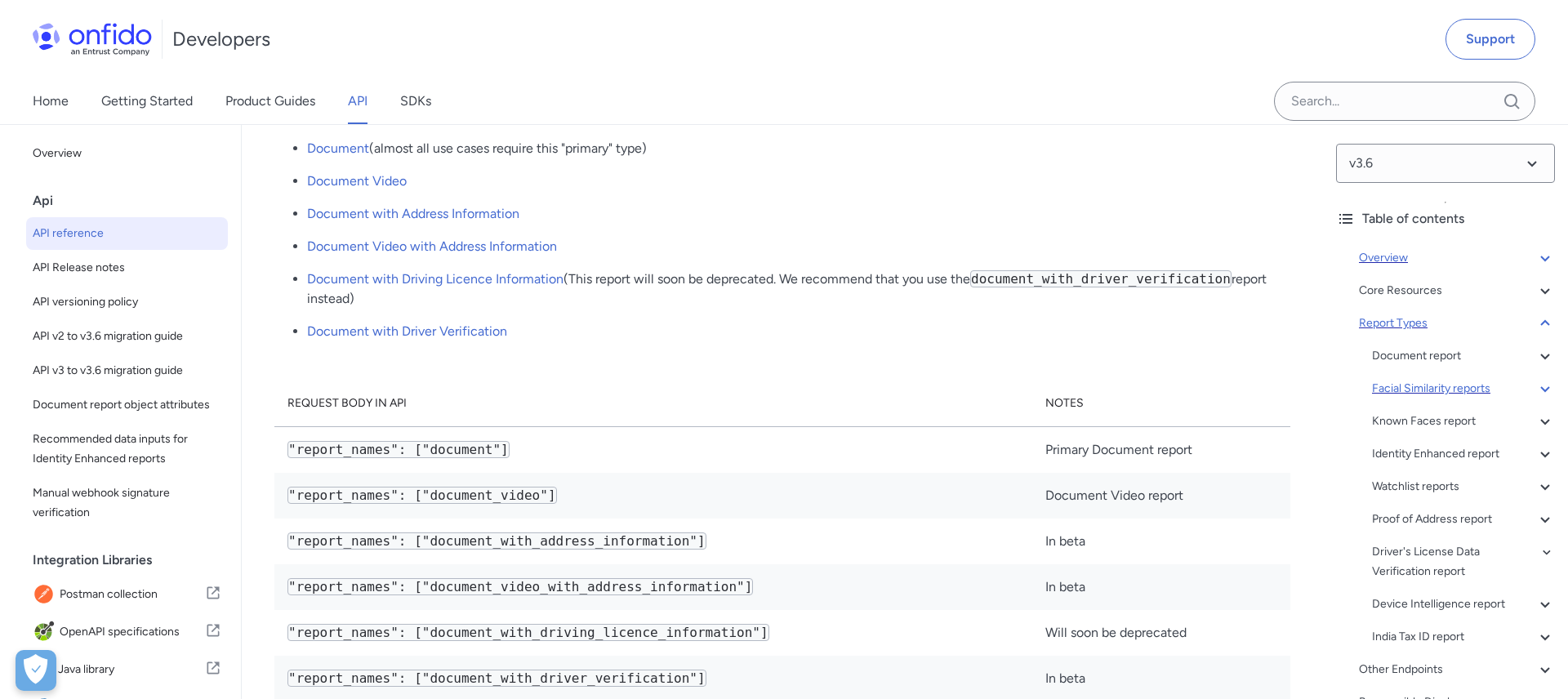
scroll to position [21, 0]
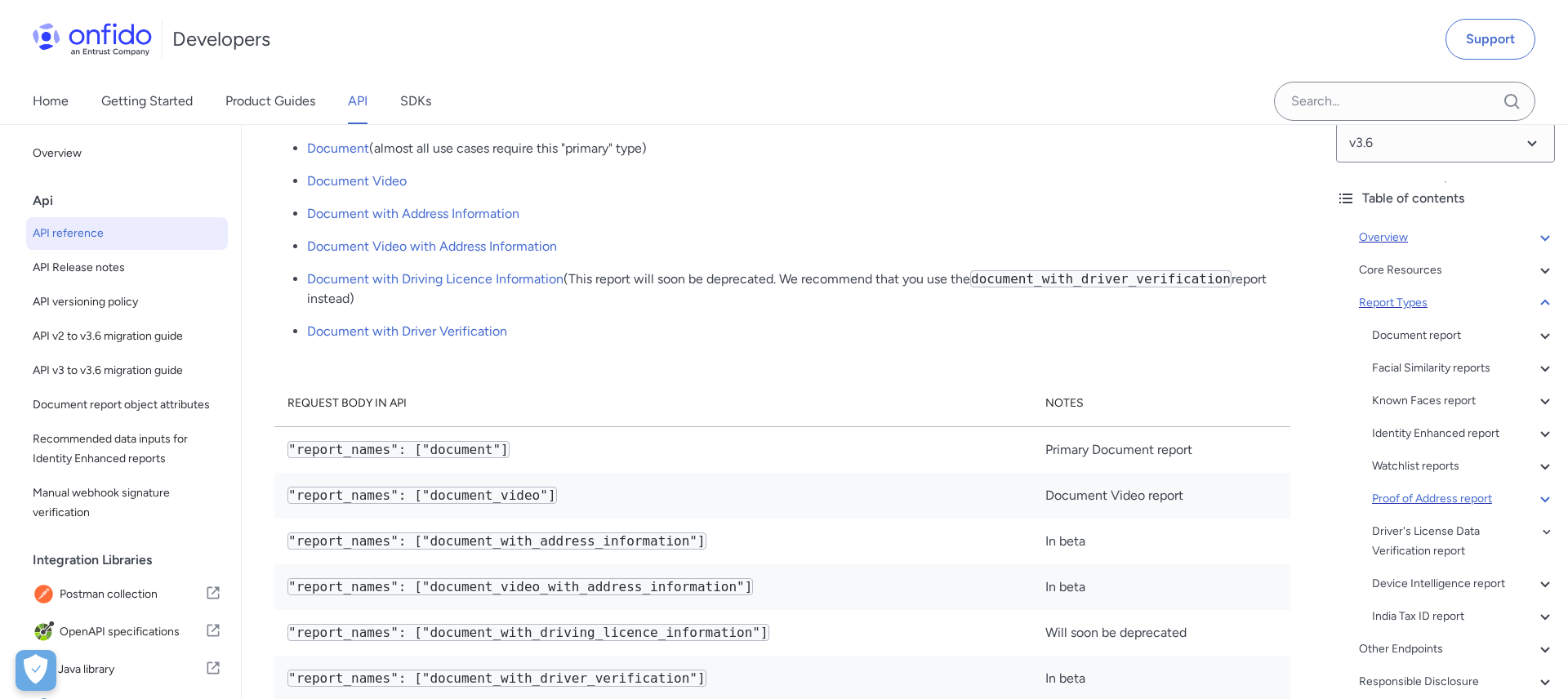
click at [1406, 499] on div "Proof of Address report" at bounding box center [1463, 499] width 183 height 20
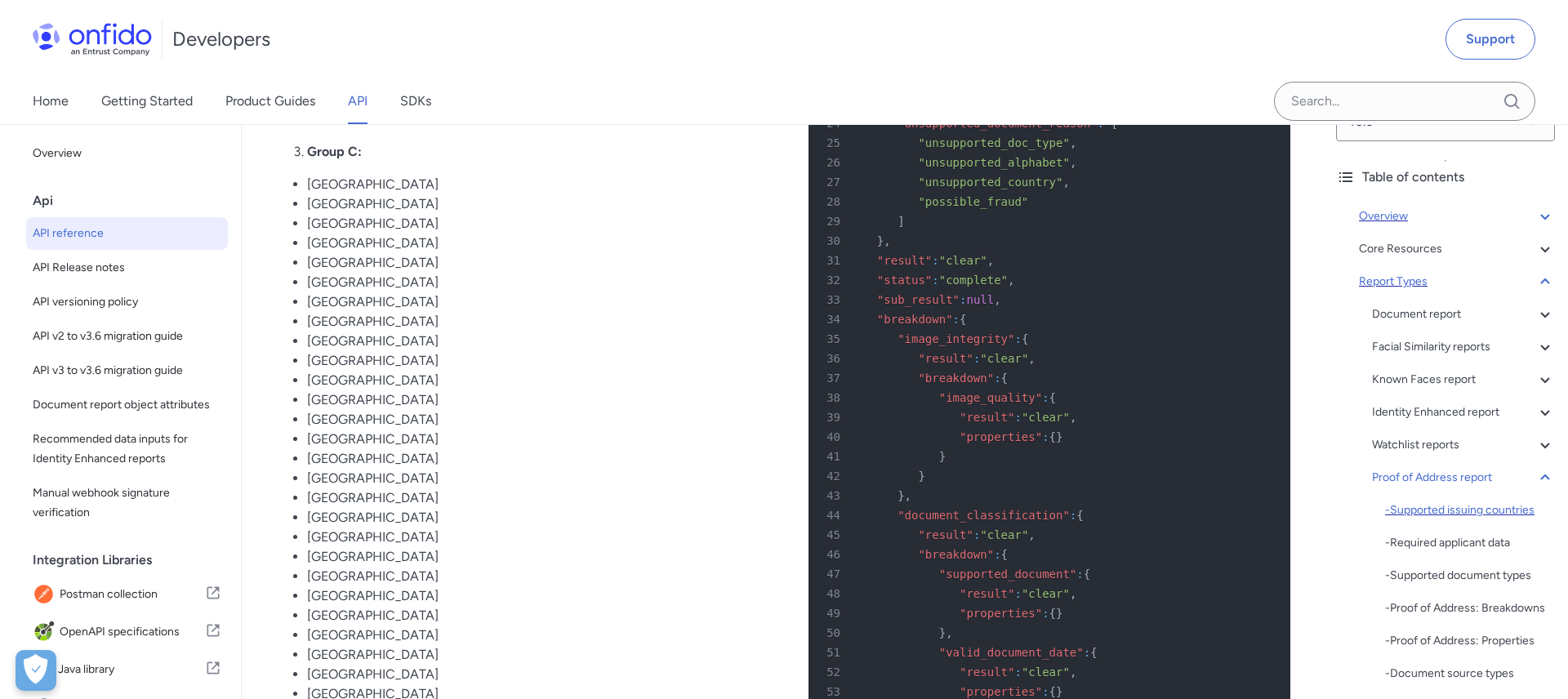
scroll to position [42, 0]
click at [1433, 598] on div "- Proof of Address: Breakdowns" at bounding box center [1470, 607] width 170 height 20
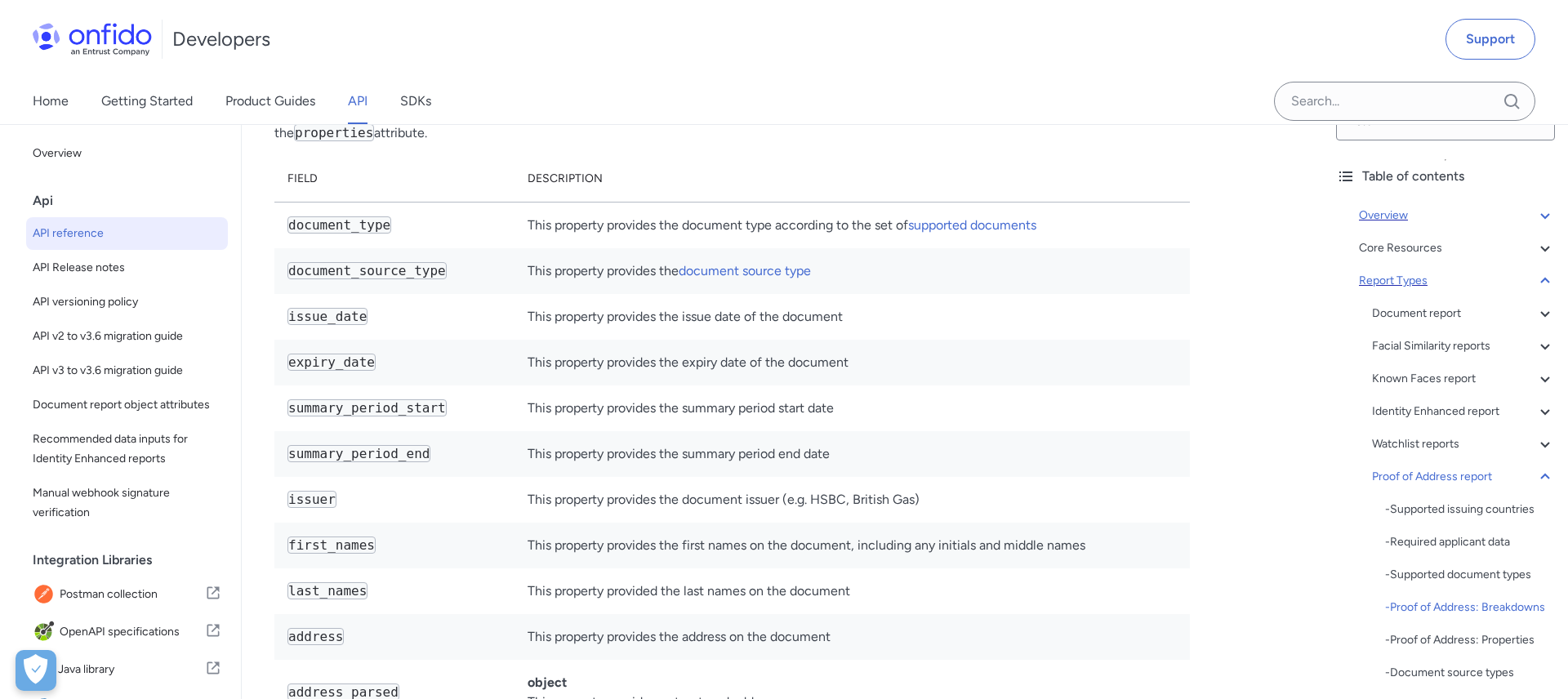
scroll to position [105721, 0]
click at [264, 104] on link "Product Guides" at bounding box center [271, 101] width 90 height 46
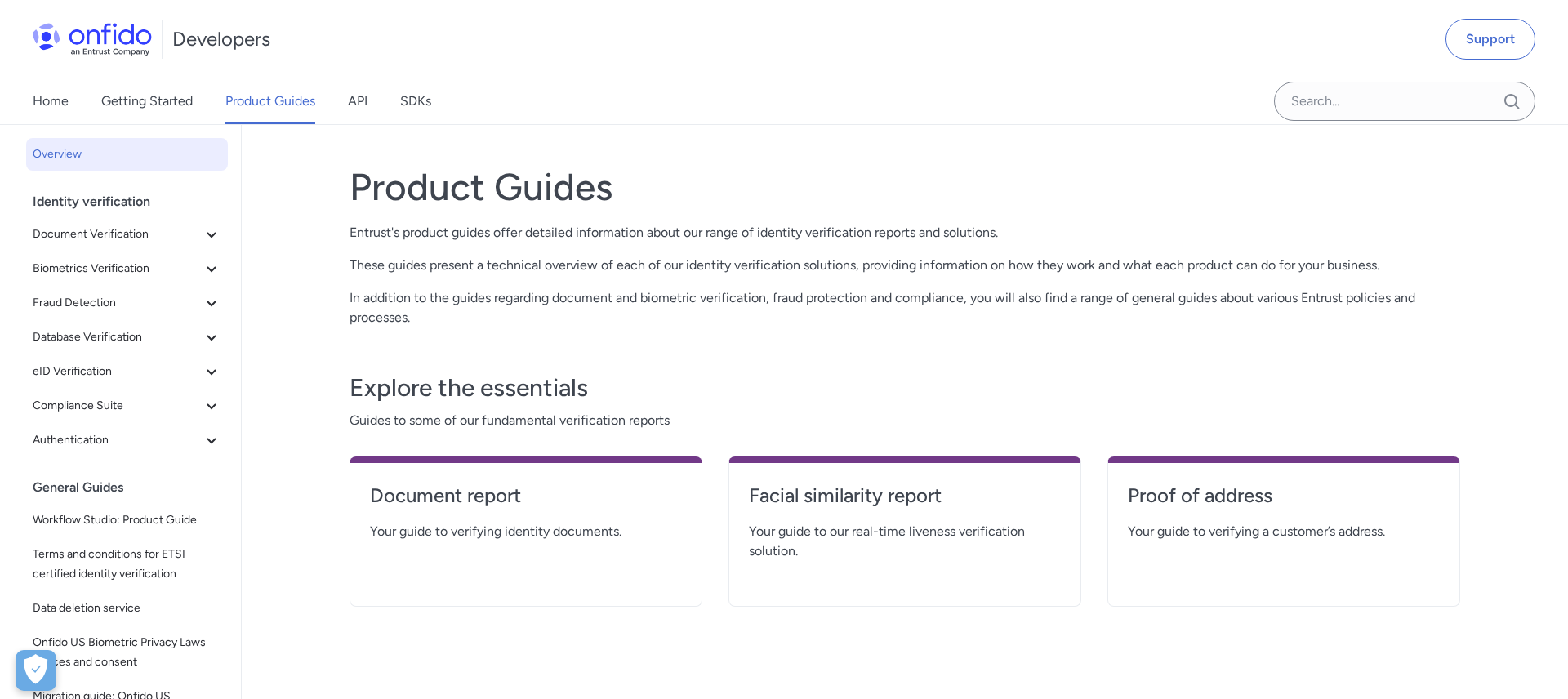
click icon
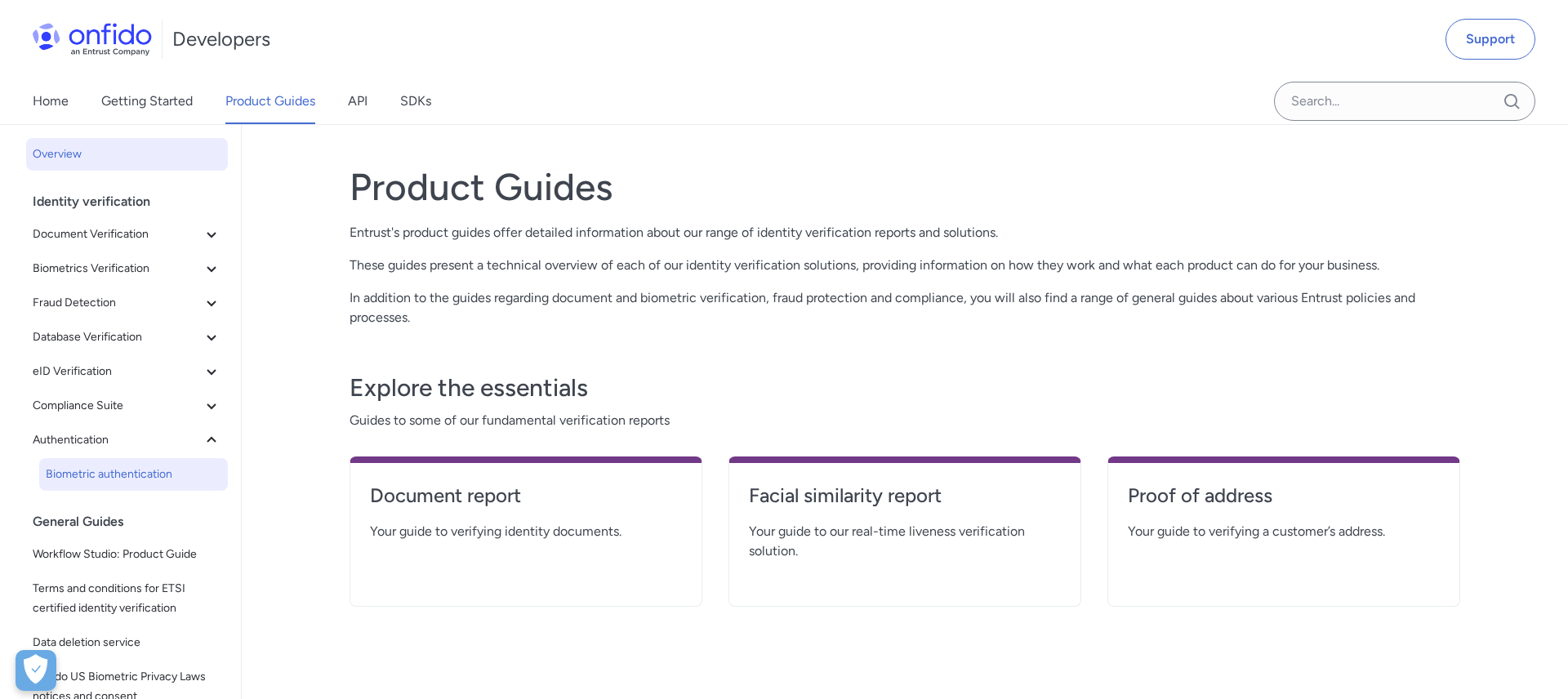
click span "Biometric authentication"
